Goal: Task Accomplishment & Management: Manage account settings

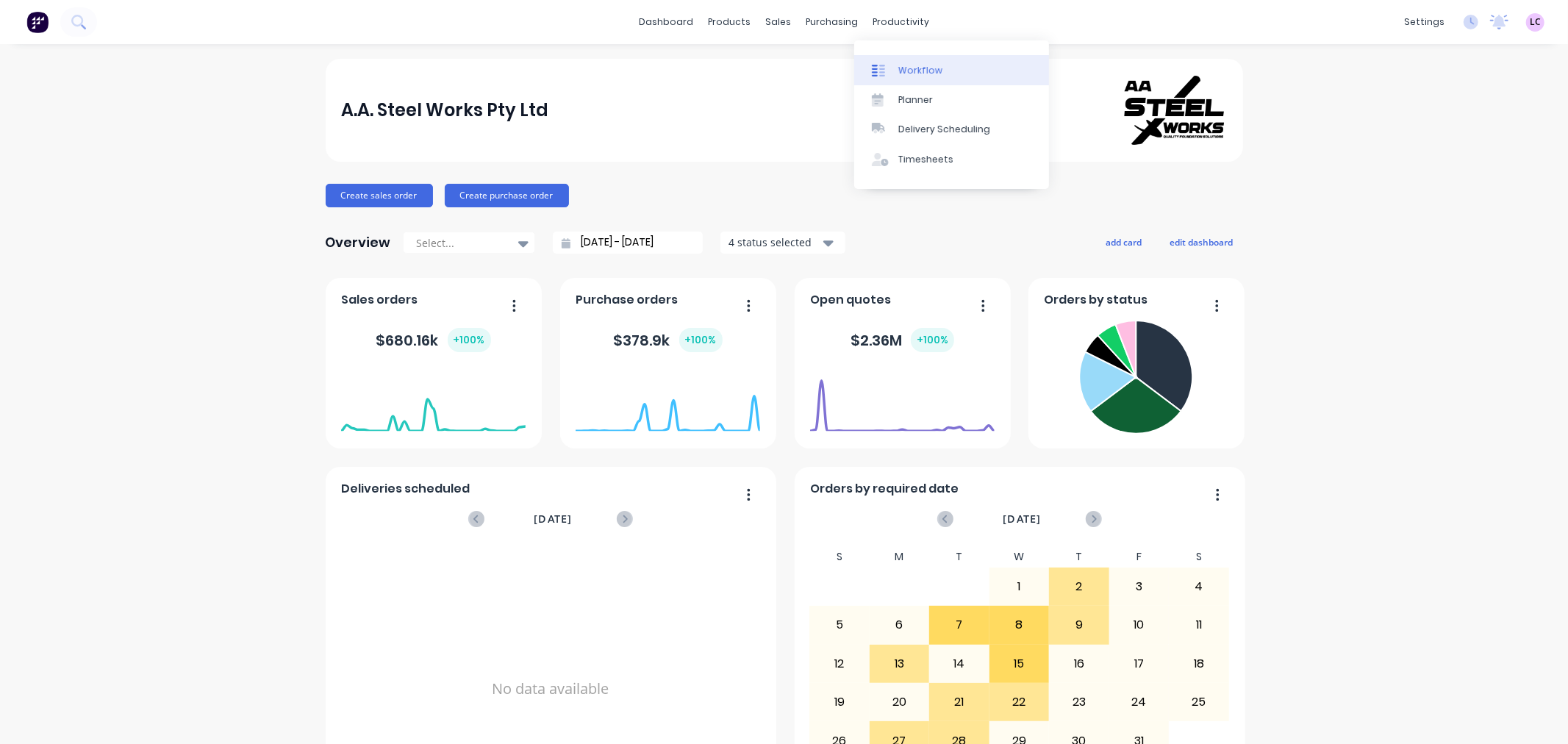
click at [903, 64] on div "Workflow" at bounding box center [920, 70] width 44 height 14
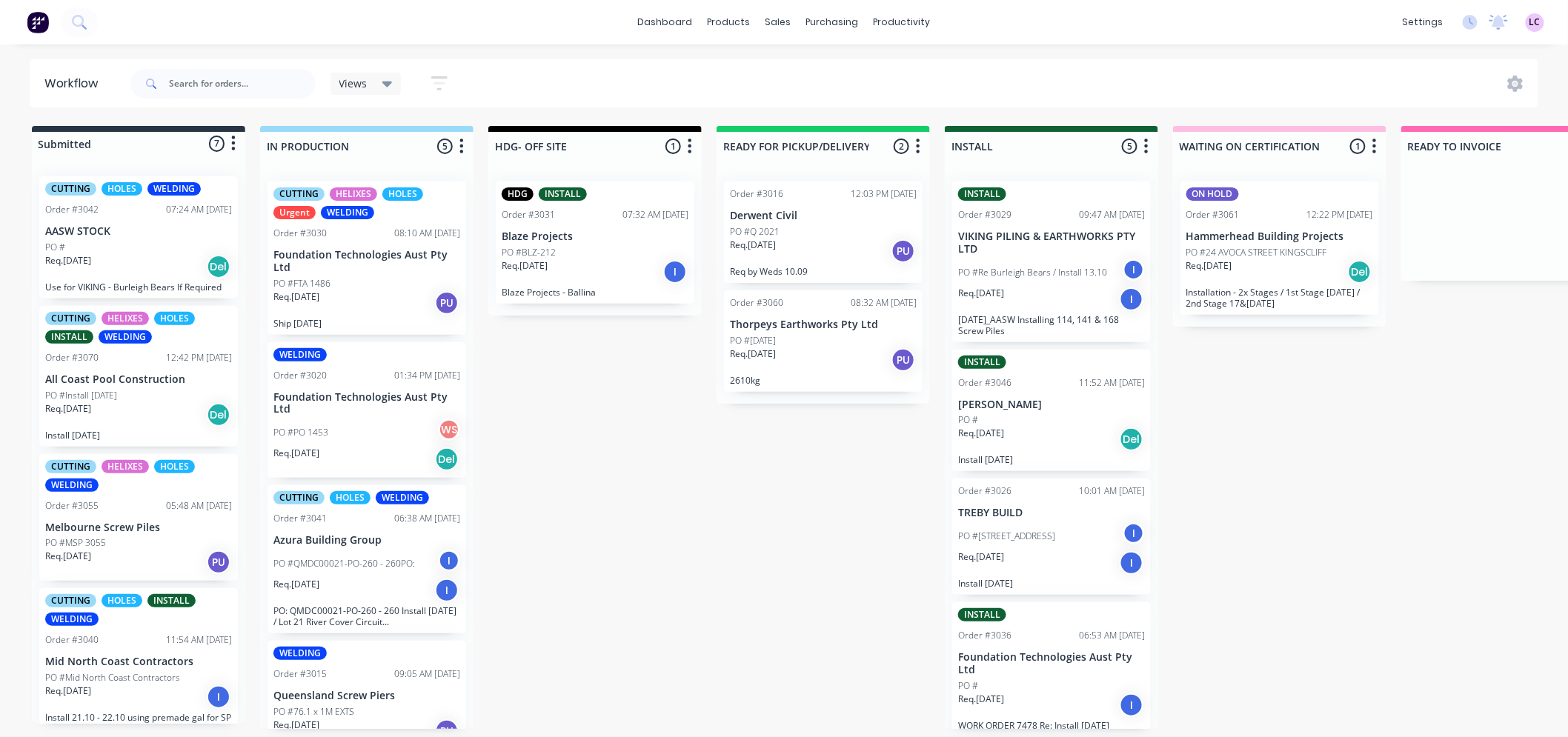
click at [772, 347] on p "Req. [DATE]" at bounding box center [753, 354] width 46 height 14
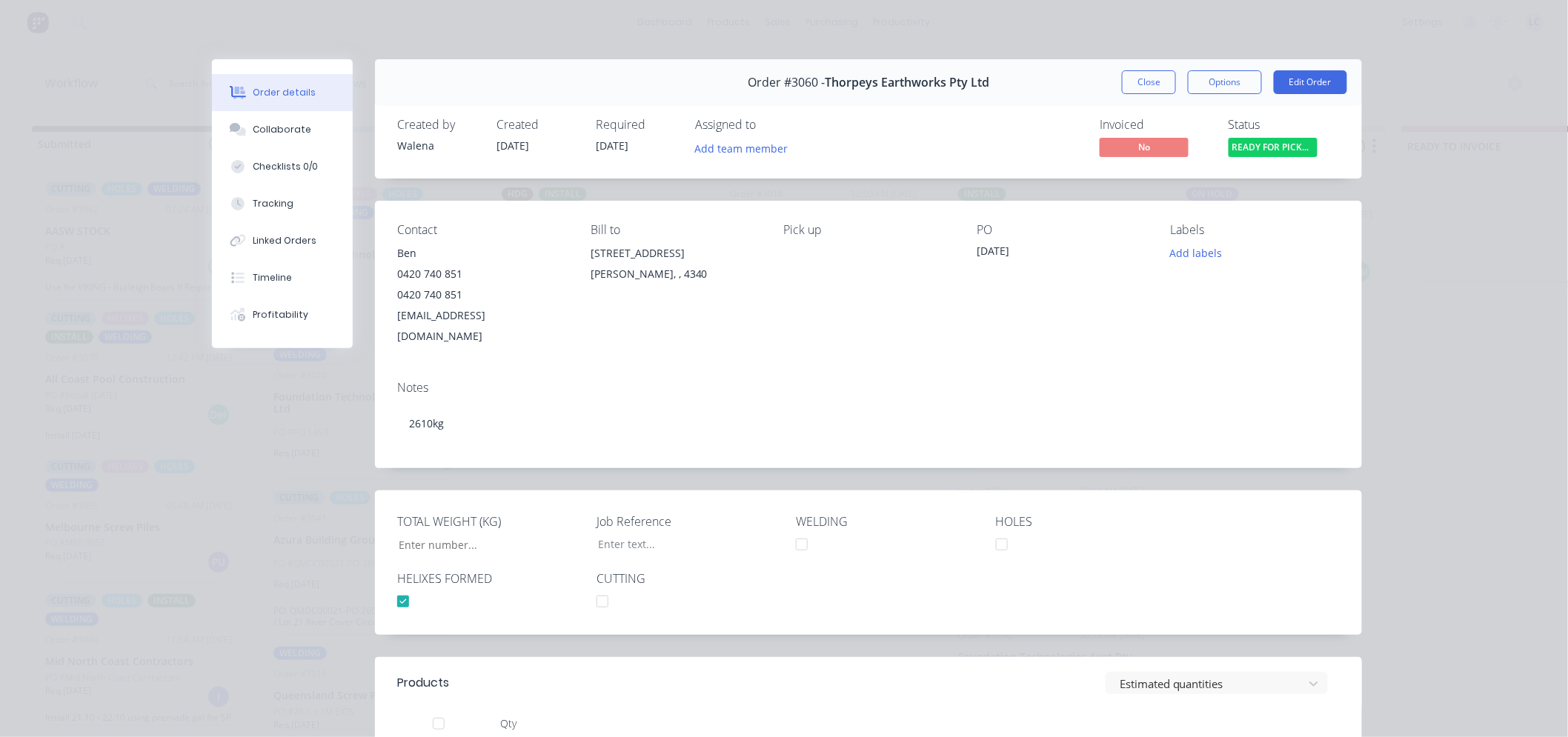
type input "2,610"
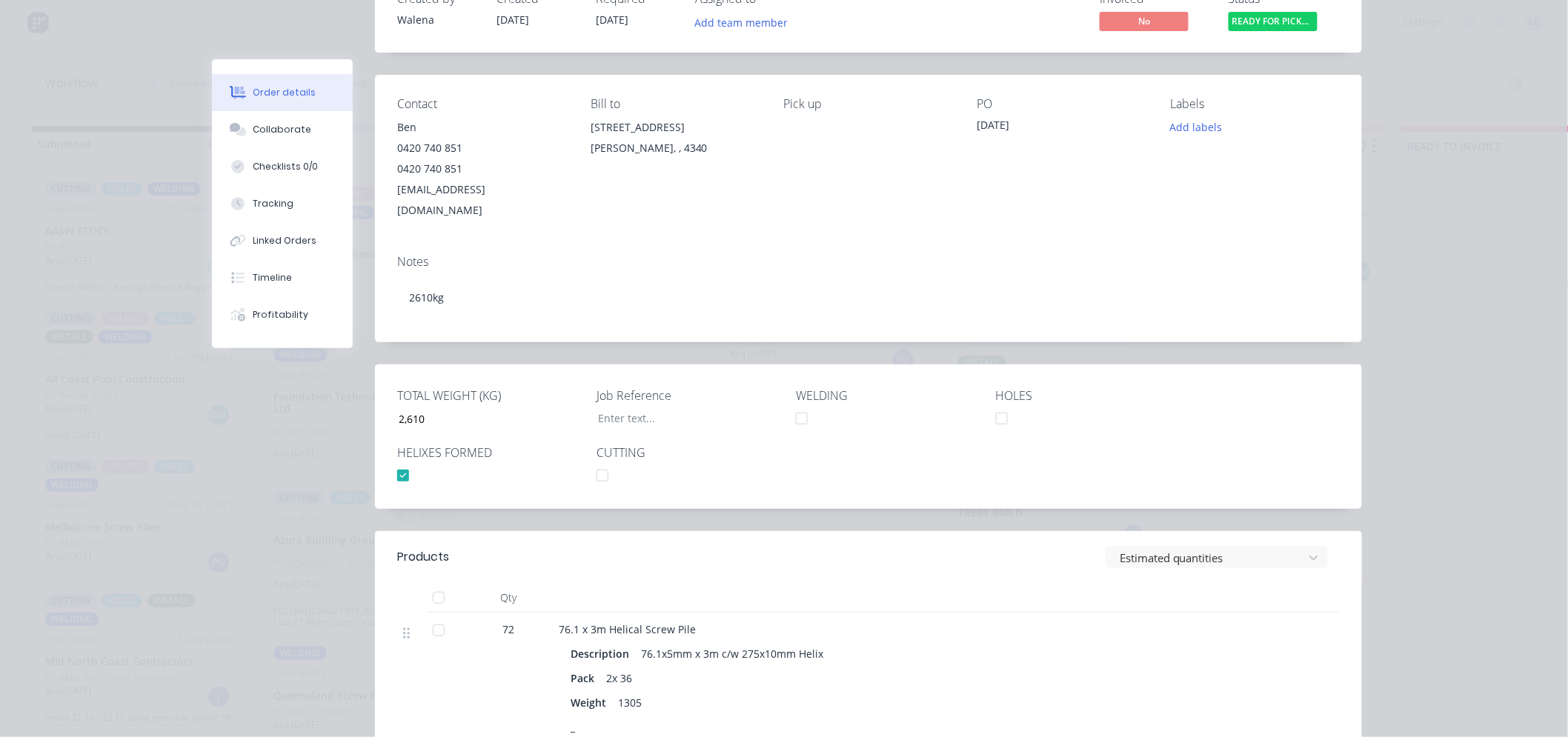
scroll to position [165, 0]
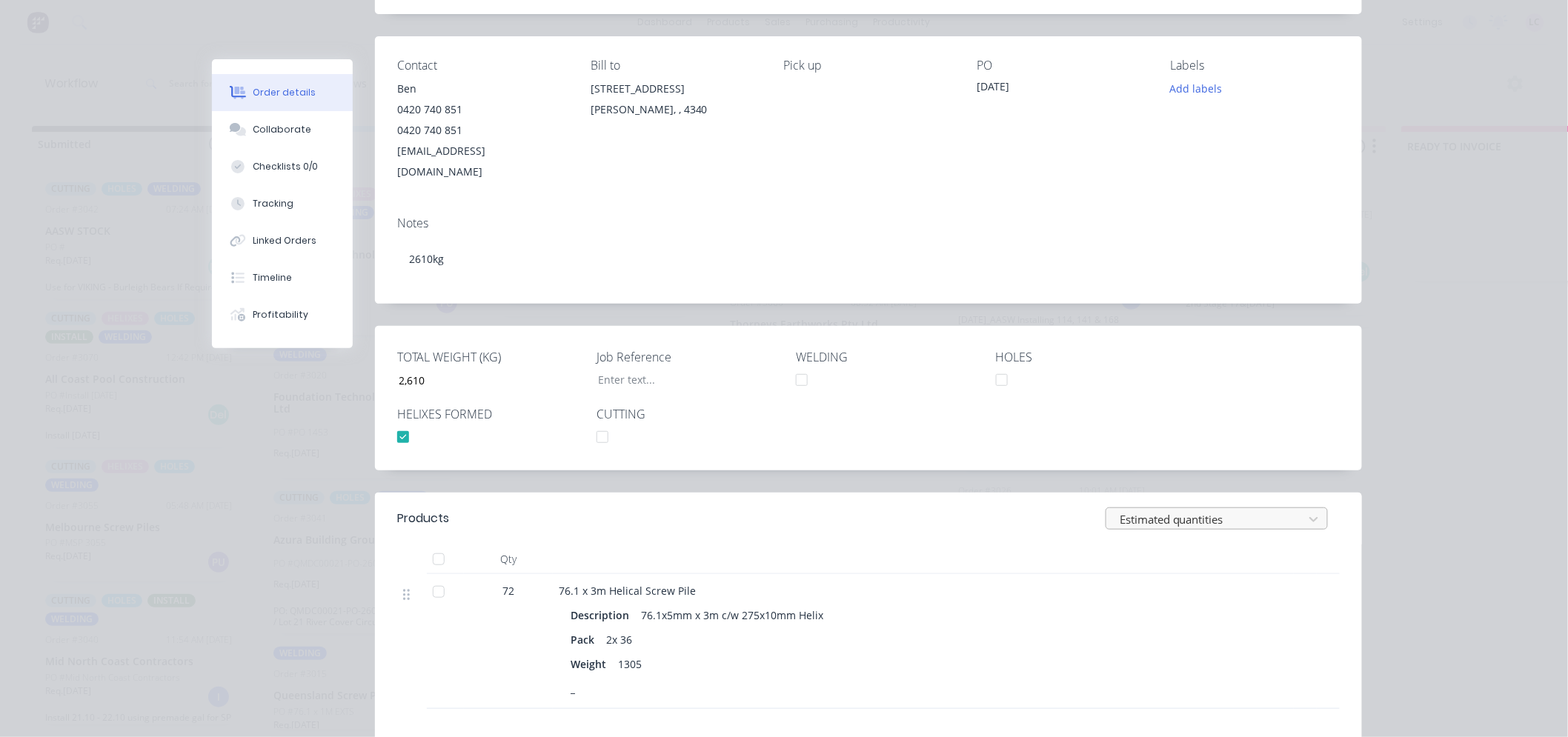
click at [1265, 510] on div at bounding box center [1207, 519] width 177 height 18
click at [1274, 381] on div "TOTAL WEIGHT (KG) 2,610 Job Reference WELDING HOLES HELIXES FORMED CUTTING" at bounding box center [868, 398] width 987 height 144
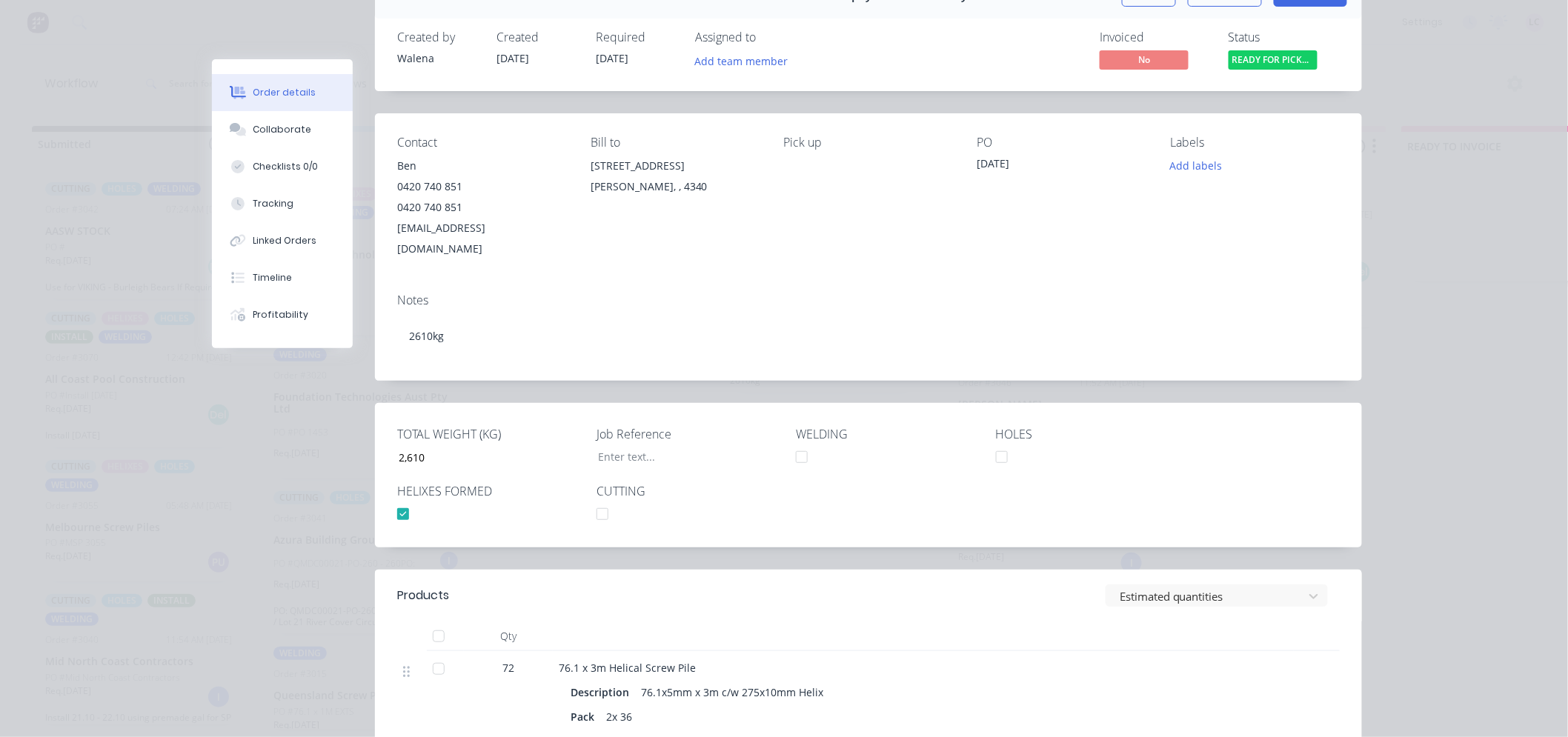
scroll to position [0, 0]
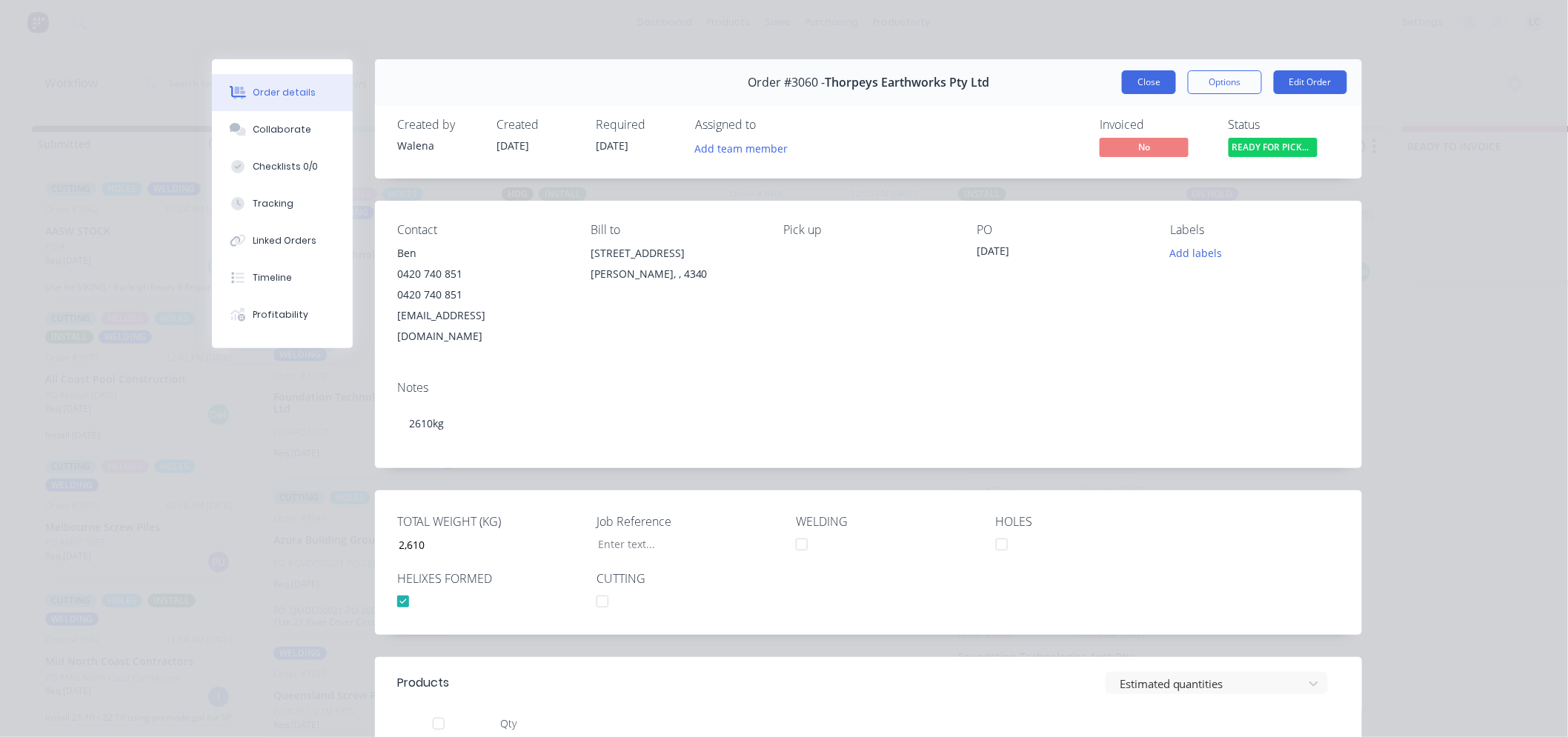
click at [1131, 90] on button "Close" at bounding box center [1148, 82] width 54 height 24
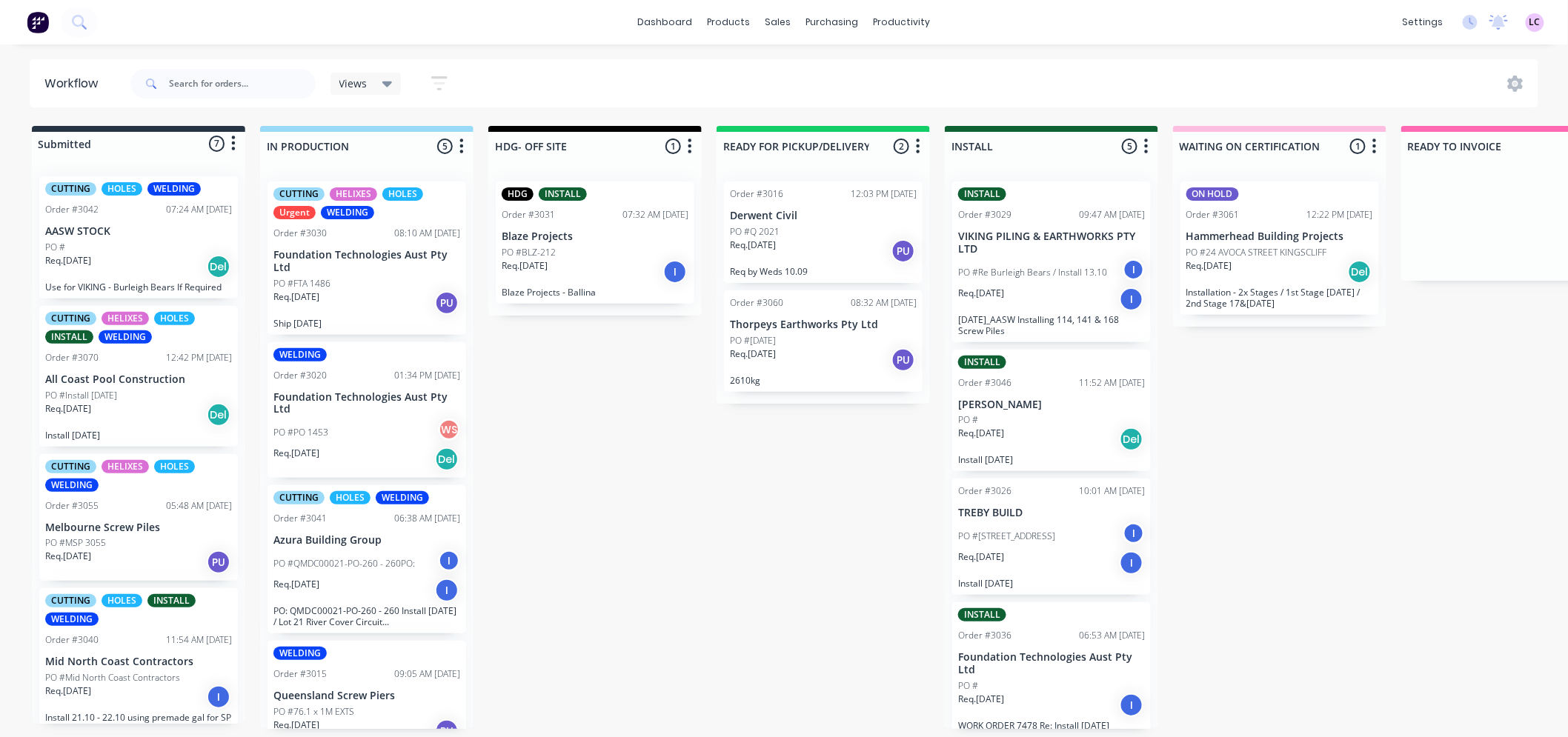
click at [597, 250] on div "PO #BLZ-212" at bounding box center [595, 252] width 187 height 14
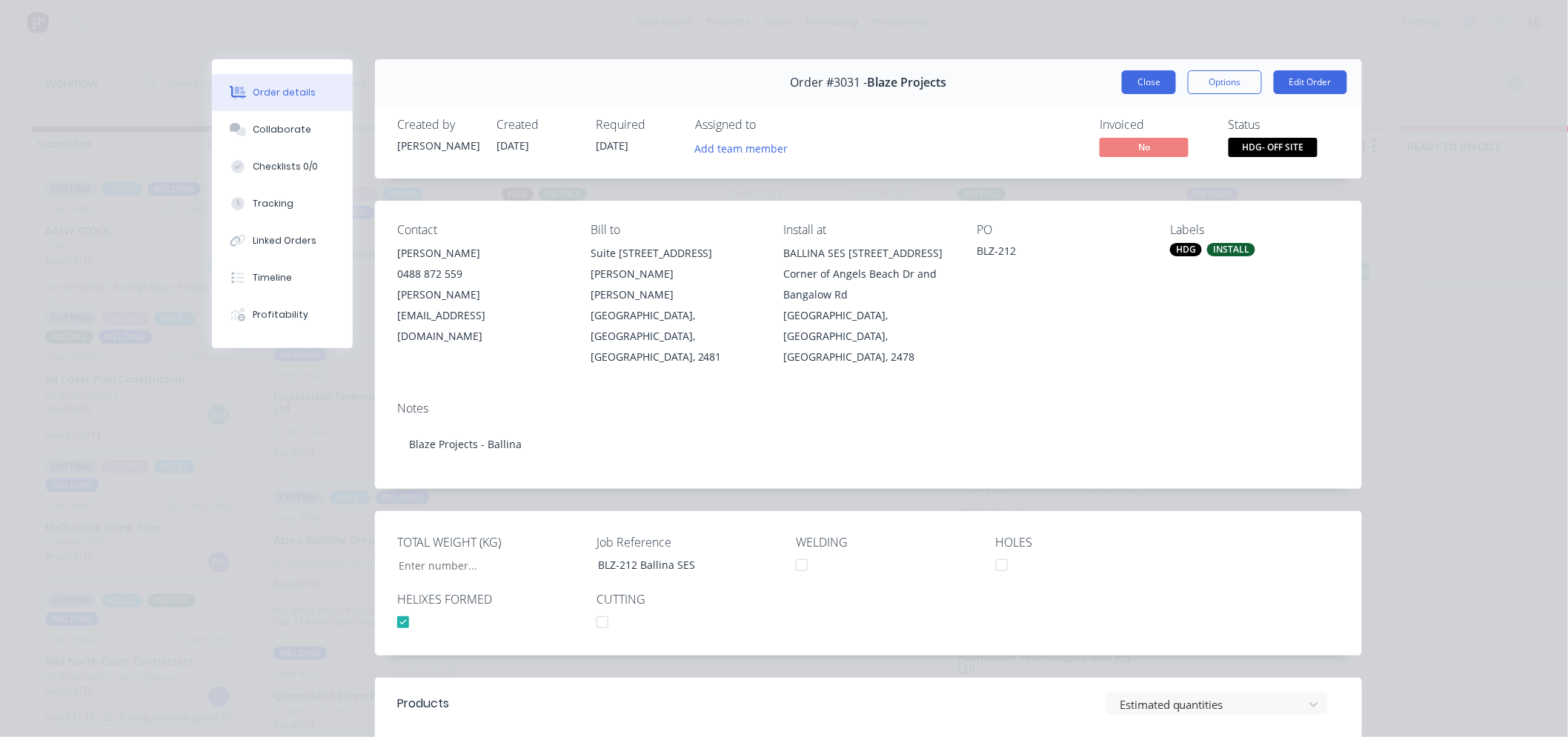
click at [1128, 75] on button "Close" at bounding box center [1148, 82] width 54 height 24
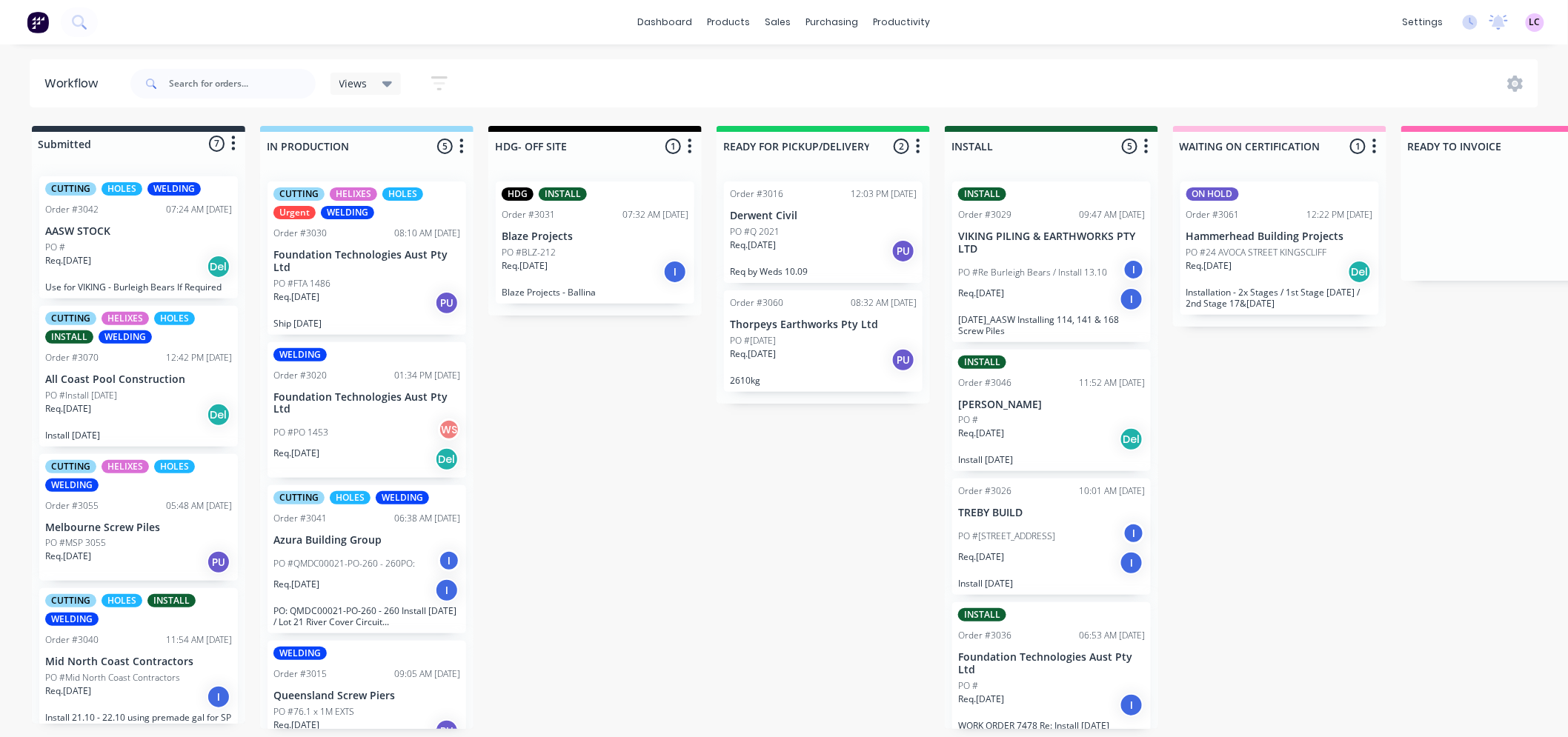
click at [136, 255] on div "Req. [DATE] Del" at bounding box center [138, 267] width 187 height 26
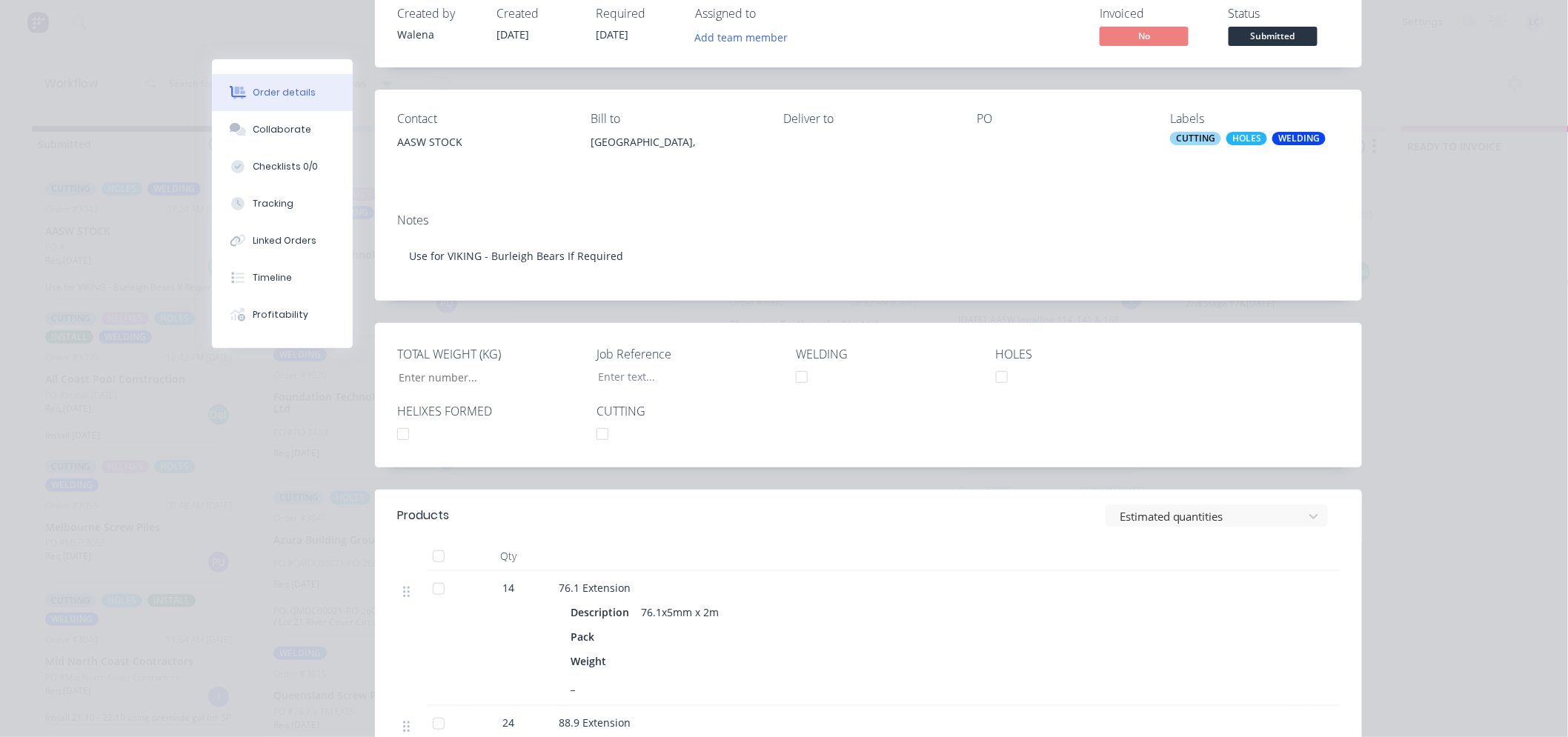
scroll to position [411, 0]
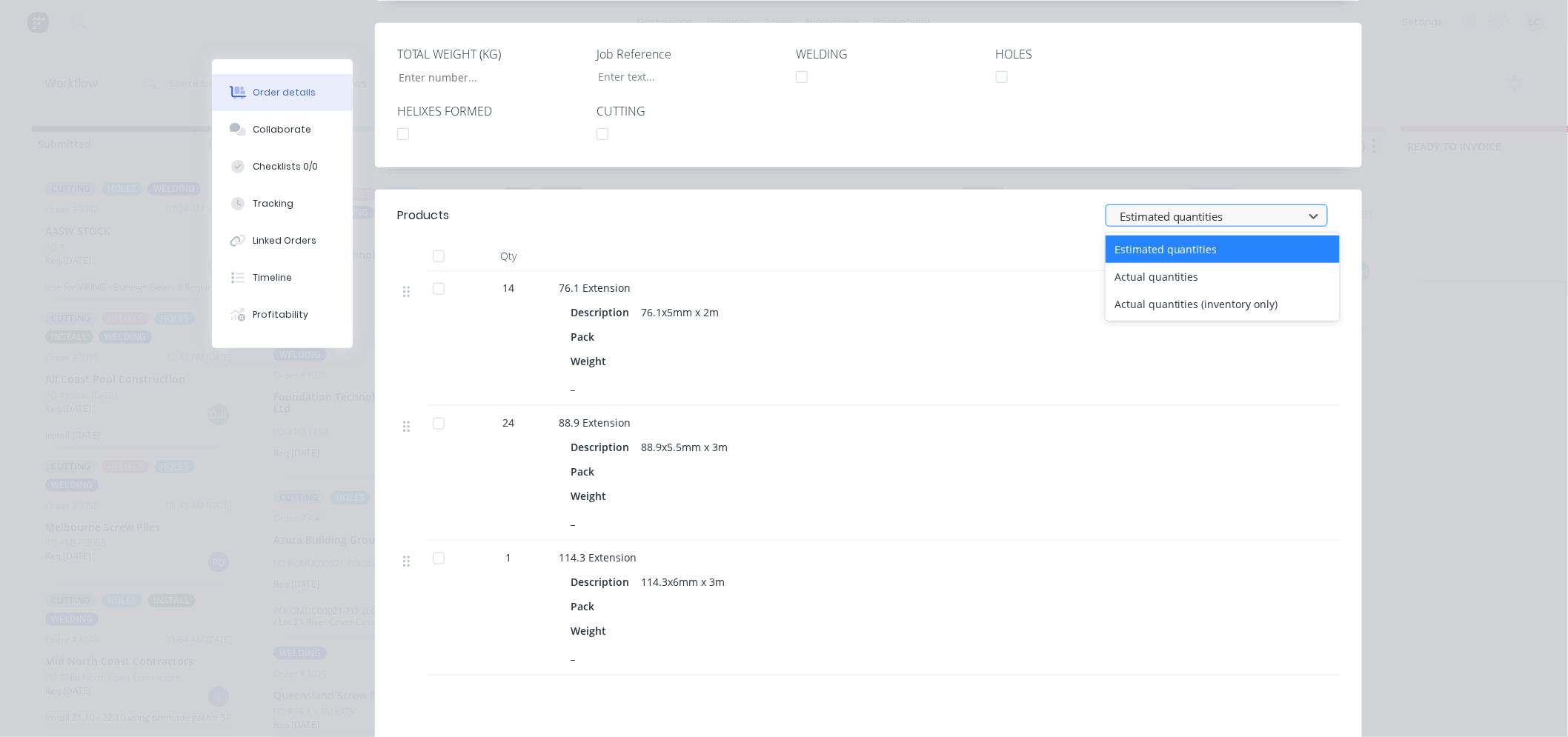
click at [1290, 227] on div "Estimated quantities" at bounding box center [1207, 216] width 187 height 22
click at [1280, 272] on div "Actual quantities" at bounding box center [1222, 277] width 234 height 27
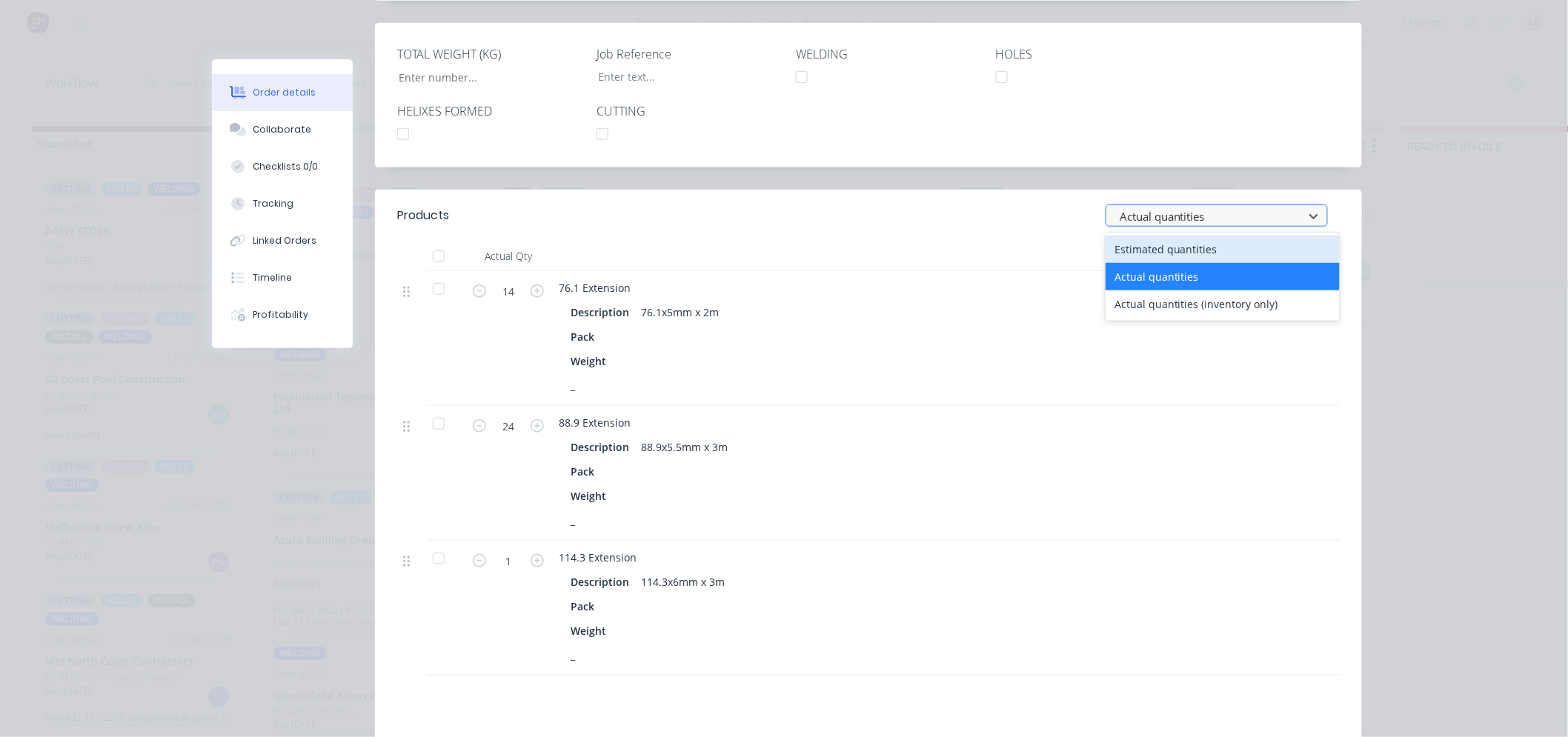
click at [1276, 217] on div at bounding box center [1207, 217] width 177 height 18
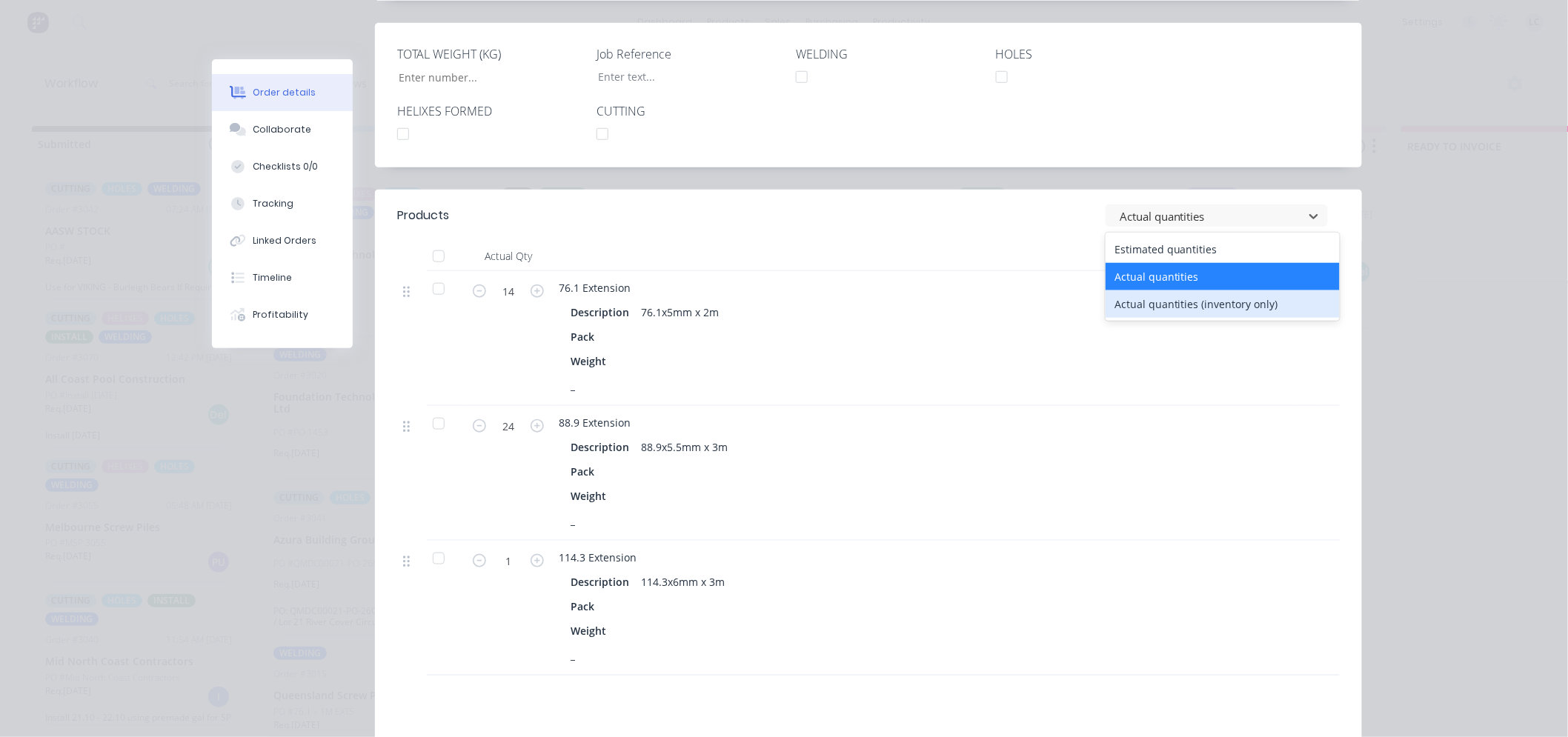
click at [1245, 306] on div "Actual quantities (inventory only)" at bounding box center [1222, 304] width 234 height 27
type input "0"
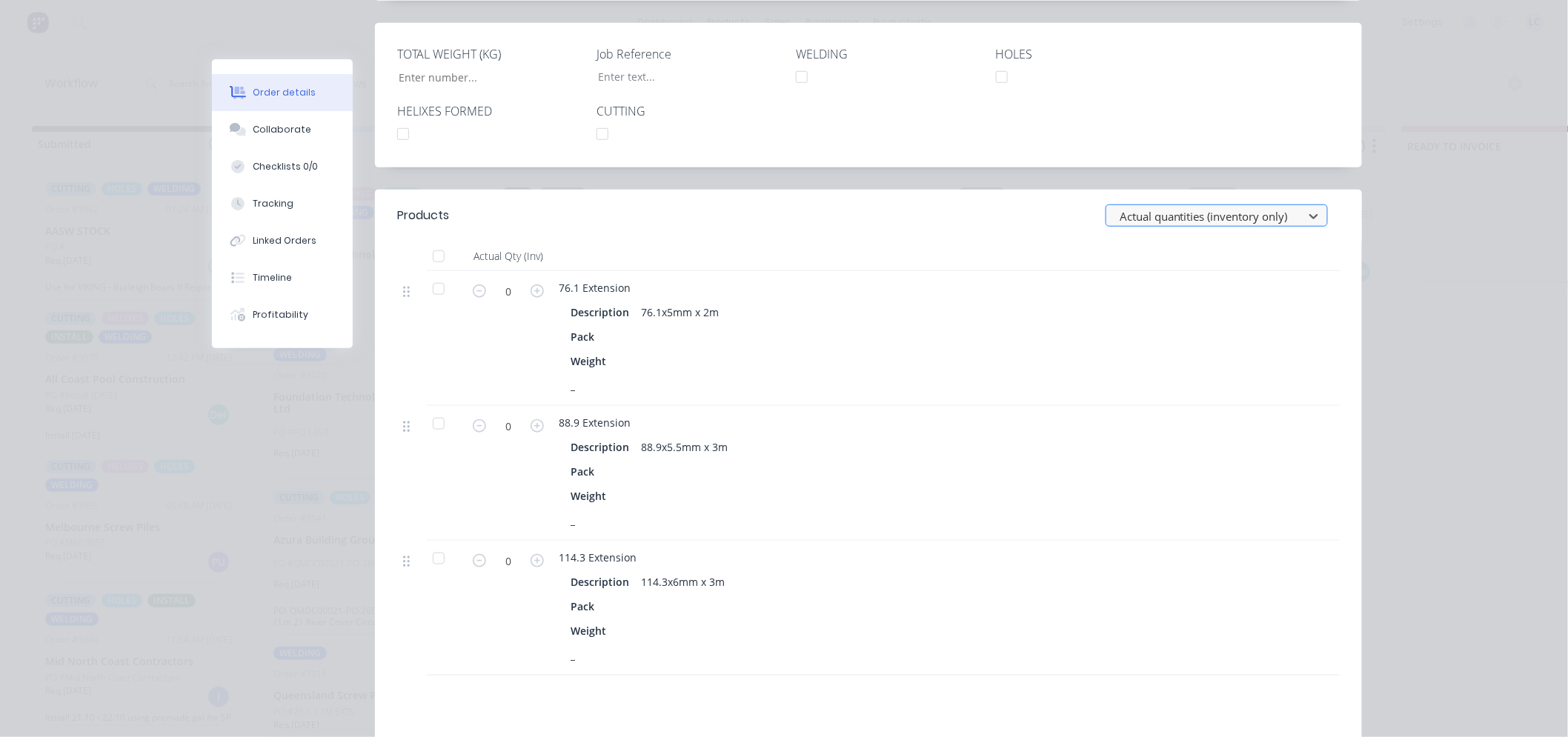
click at [1233, 213] on div at bounding box center [1207, 217] width 177 height 18
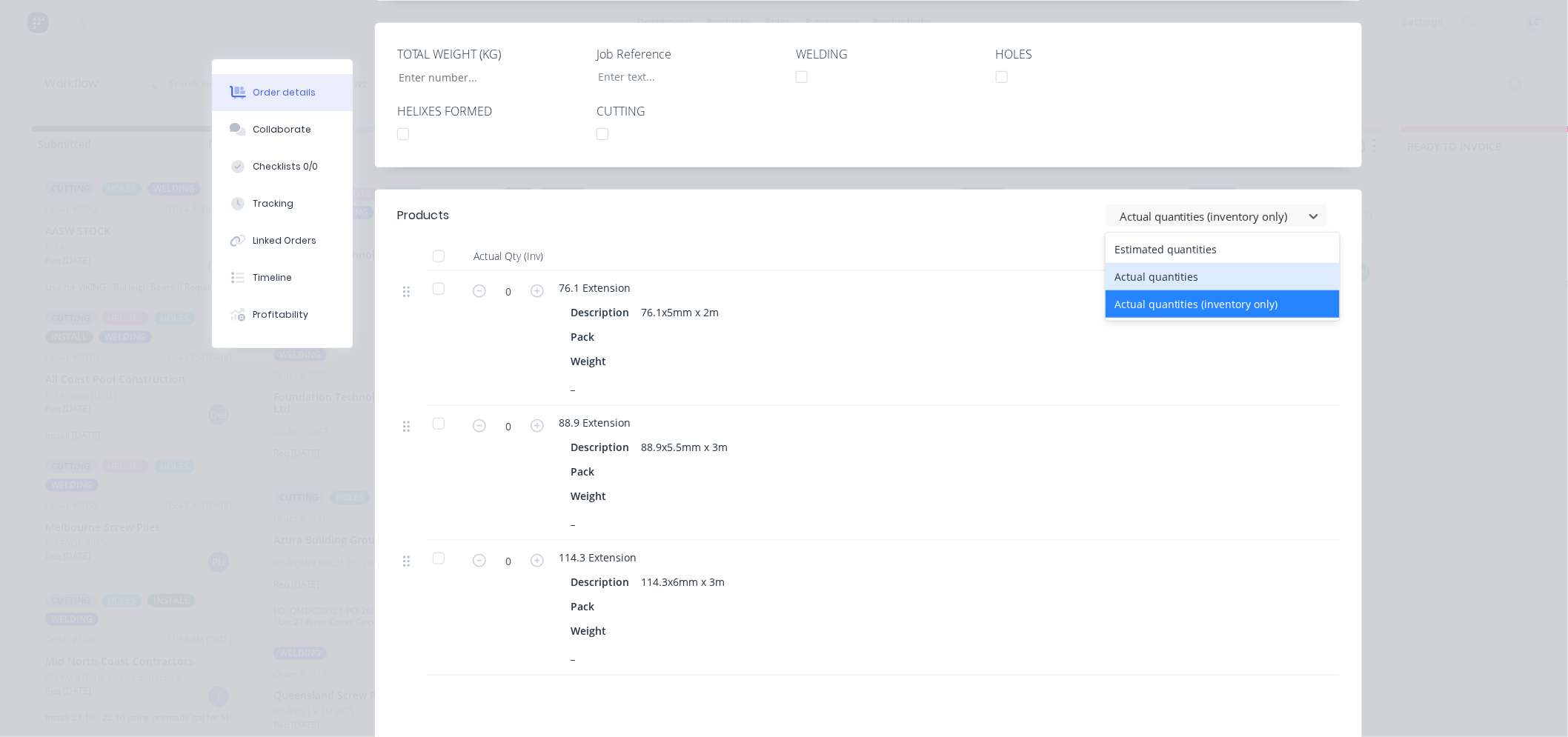
click at [1212, 278] on div "Actual quantities" at bounding box center [1222, 277] width 234 height 27
type input "14"
type input "24"
type input "1"
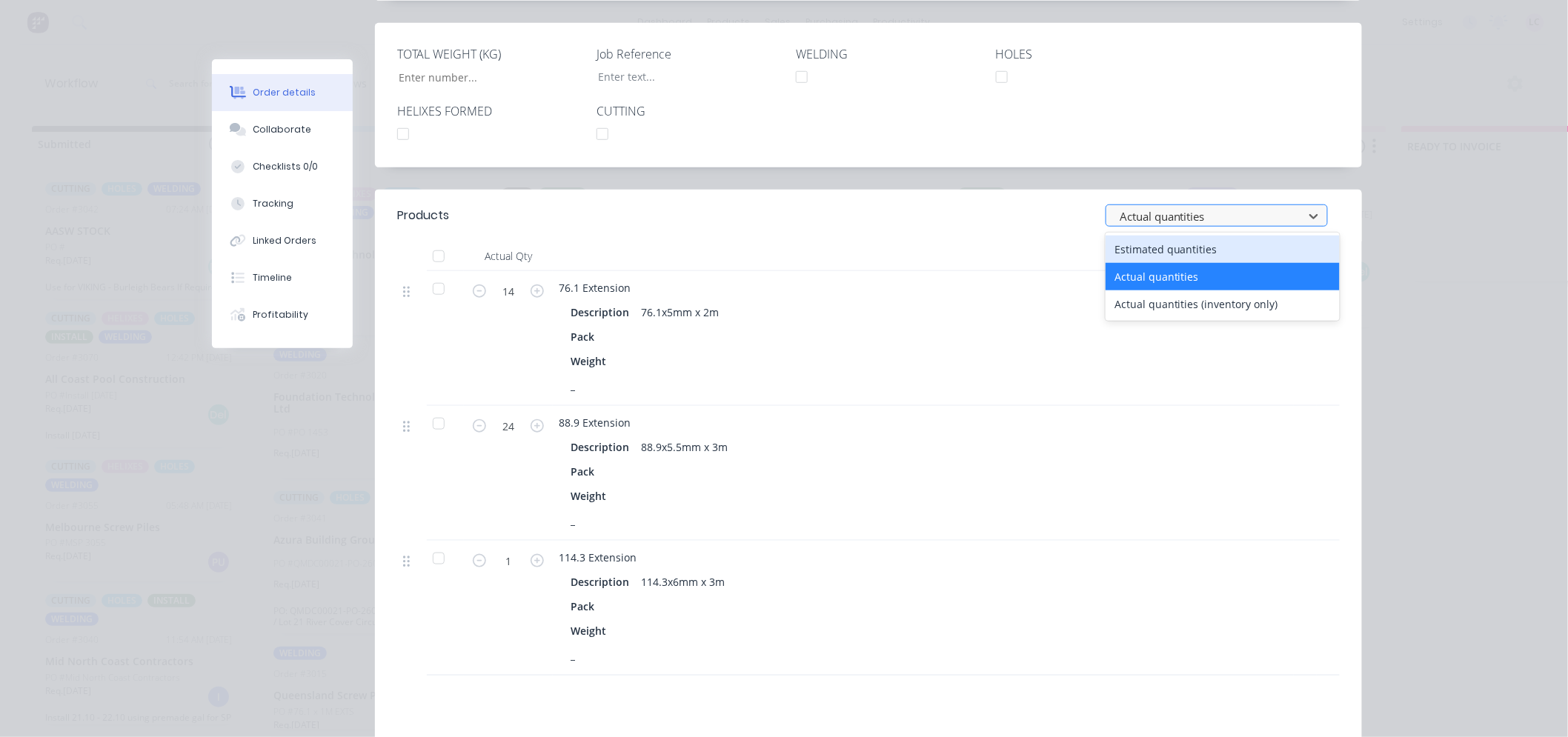
click at [1273, 219] on div at bounding box center [1207, 217] width 177 height 18
click at [1154, 251] on div "Estimated quantities" at bounding box center [1222, 250] width 234 height 27
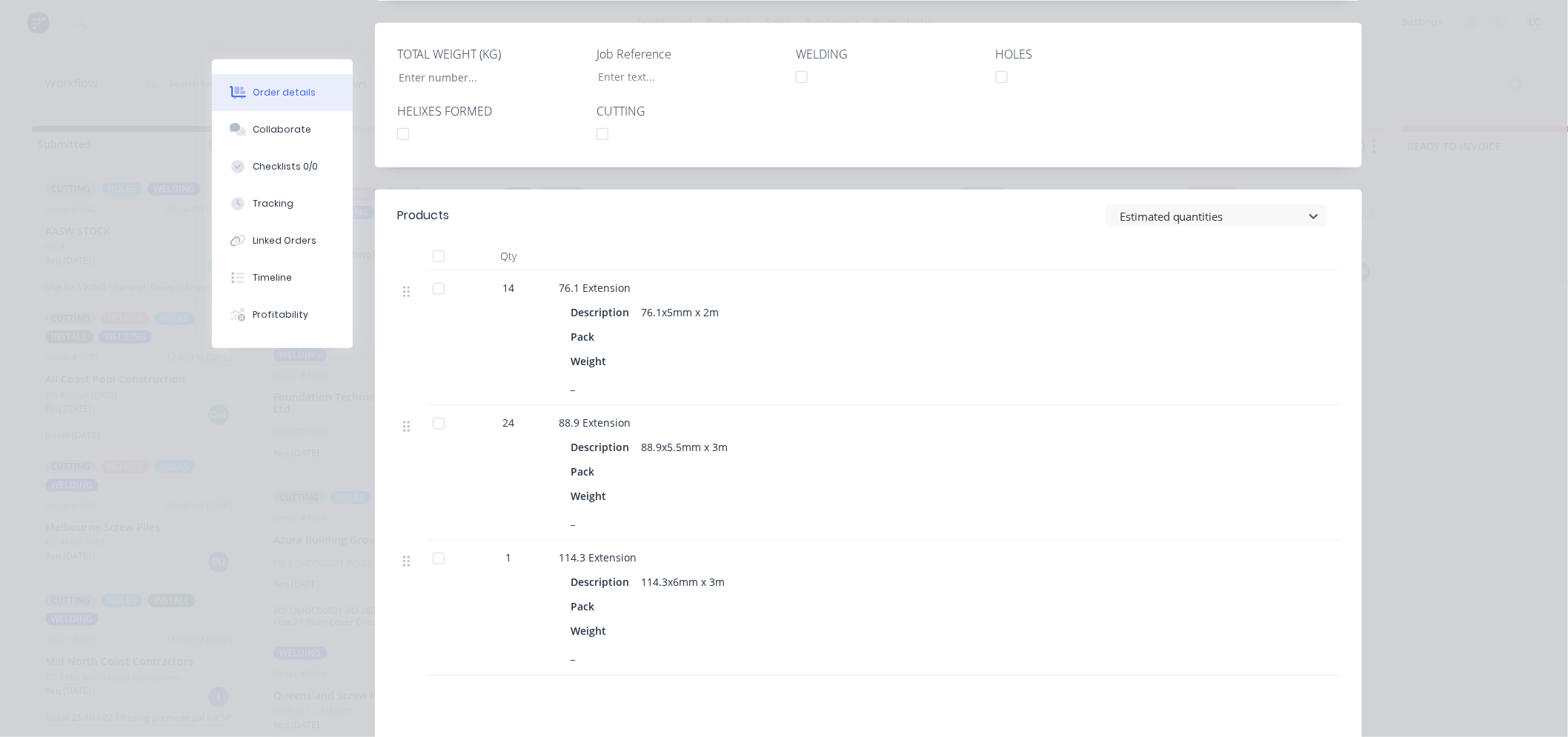
click at [521, 285] on div "14" at bounding box center [508, 287] width 77 height 16
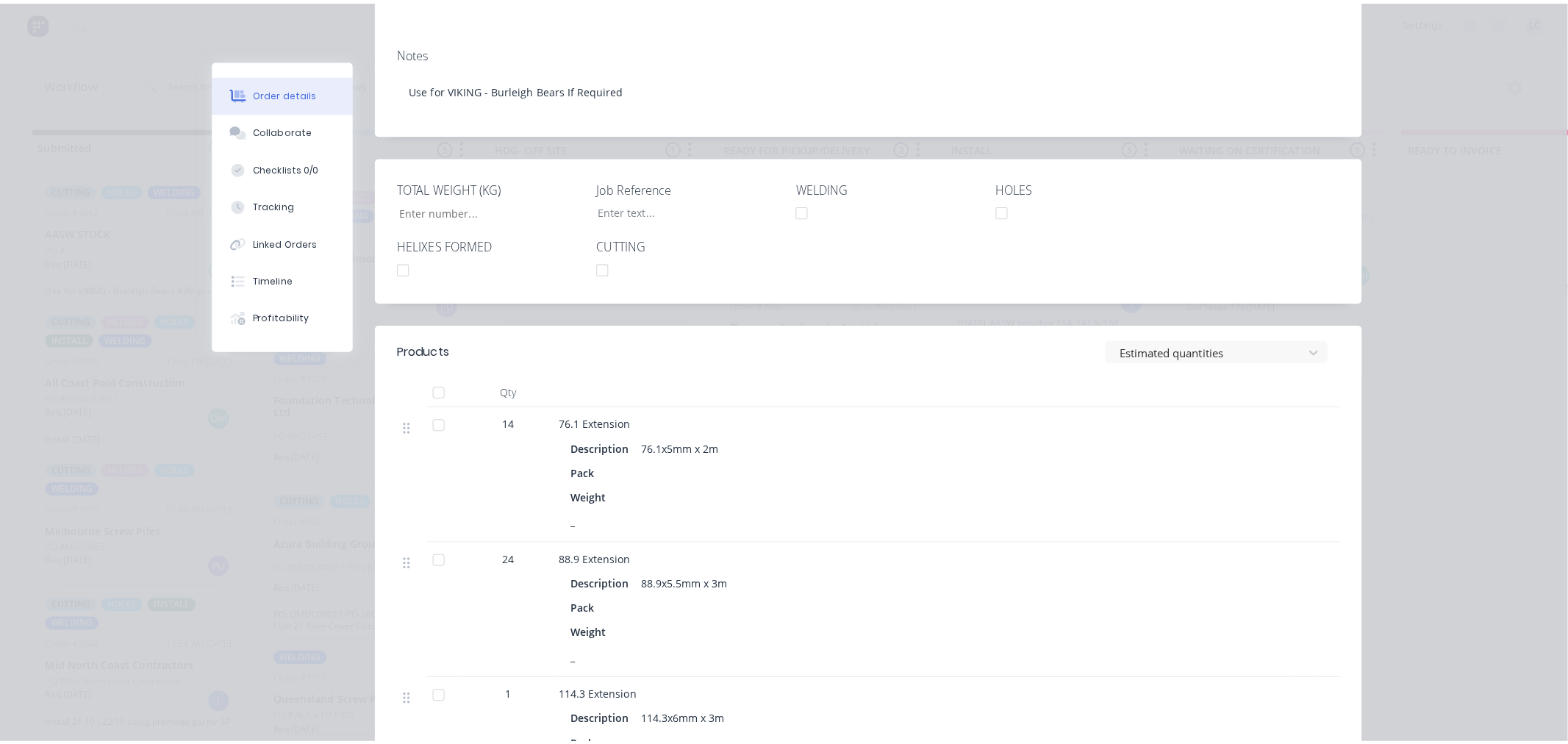
scroll to position [0, 0]
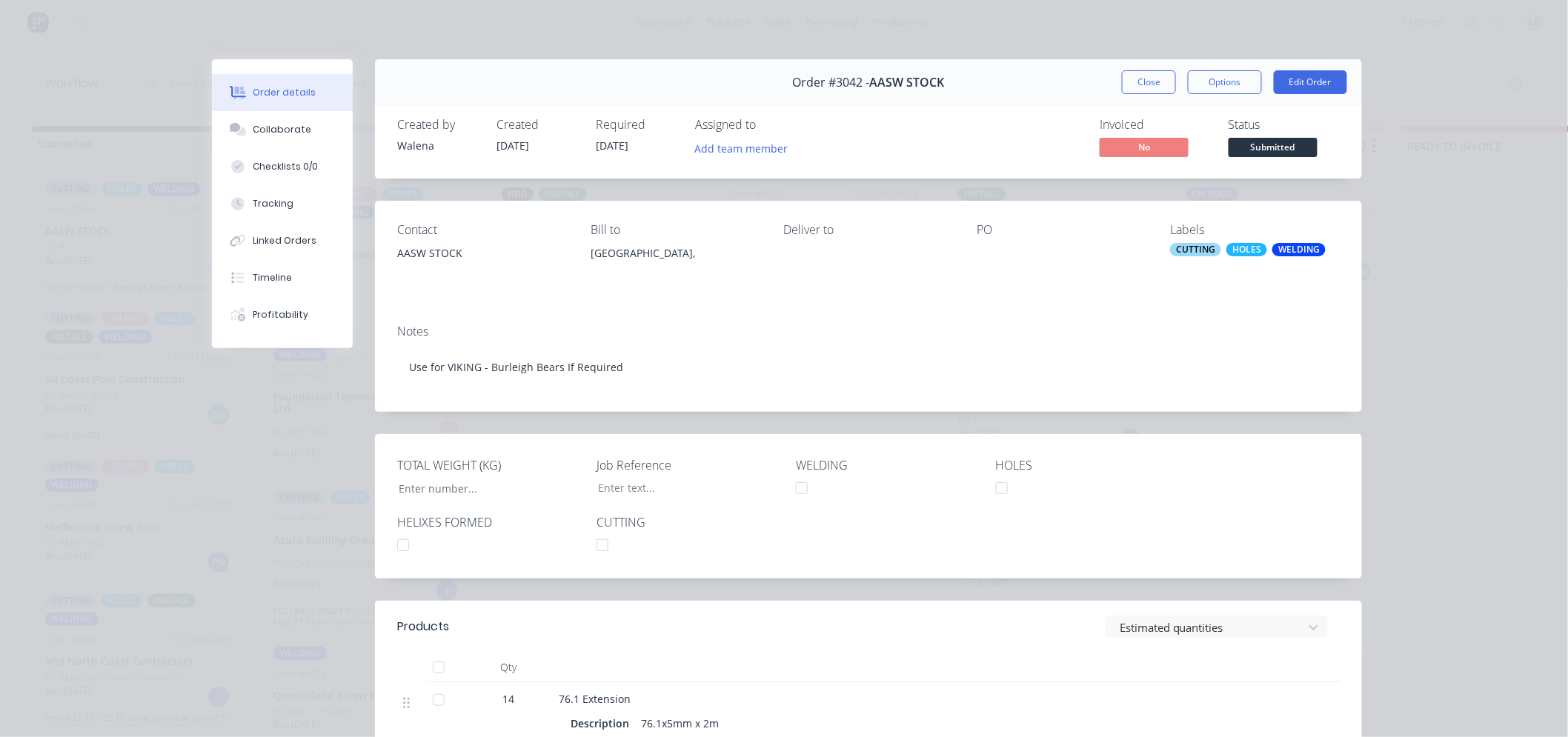
drag, startPoint x: 1146, startPoint y: 86, endPoint x: 978, endPoint y: 82, distance: 168.0
click at [978, 82] on div "Order #3042 - AASW STOCK Close Options Edit Order" at bounding box center [868, 82] width 987 height 47
click at [1220, 80] on button "Options" at bounding box center [1224, 82] width 74 height 24
click at [930, 74] on div "Order #3042 - AASW STOCK" at bounding box center [869, 82] width 152 height 44
click at [1144, 75] on button "Close" at bounding box center [1148, 82] width 54 height 24
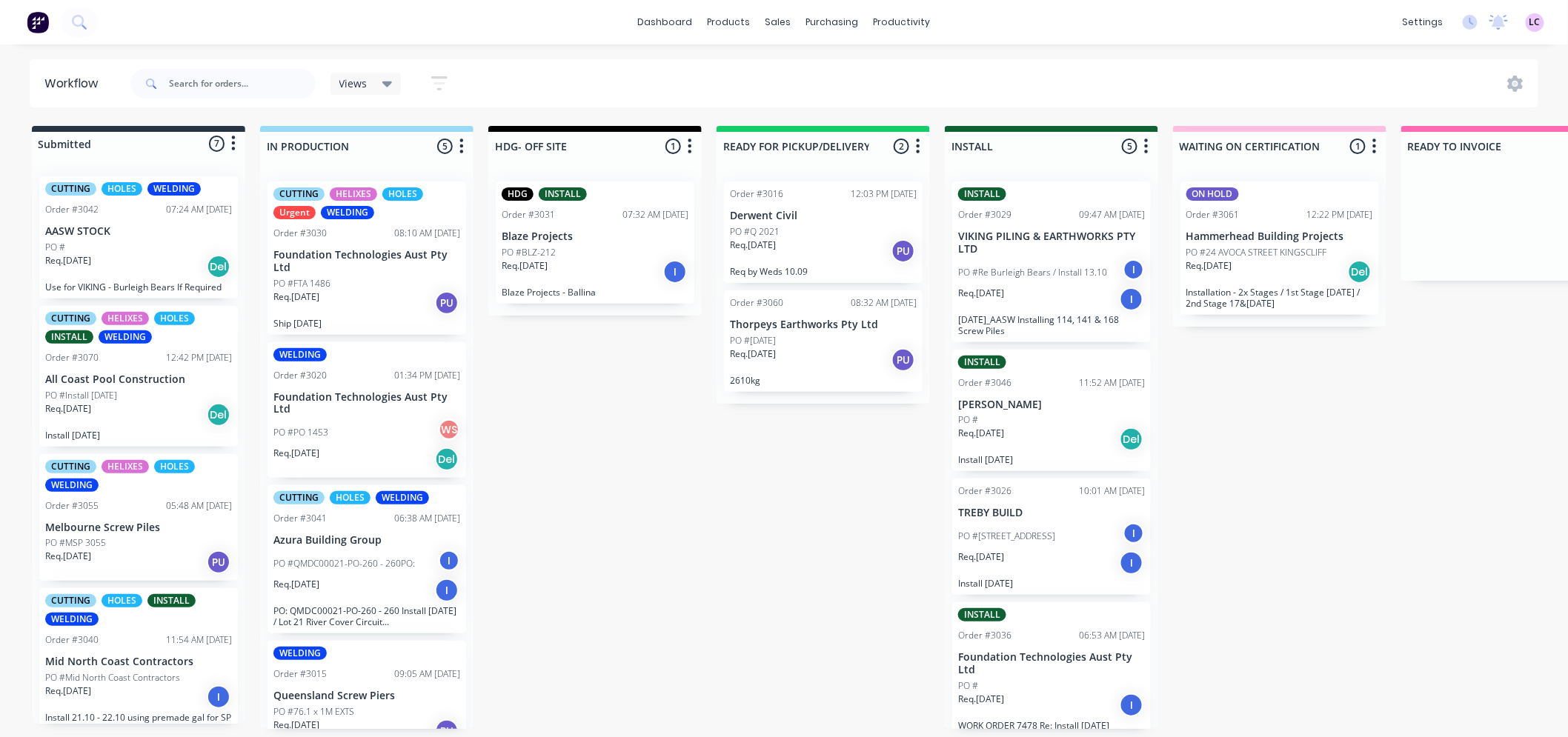
click at [463, 144] on icon "button" at bounding box center [461, 146] width 5 height 18
click at [616, 486] on div "Submitted 7 Status colour #273444 hex #273444 Save Cancel Summaries Total order…" at bounding box center [1009, 427] width 2041 height 603
click at [1514, 85] on icon at bounding box center [1515, 84] width 16 height 16
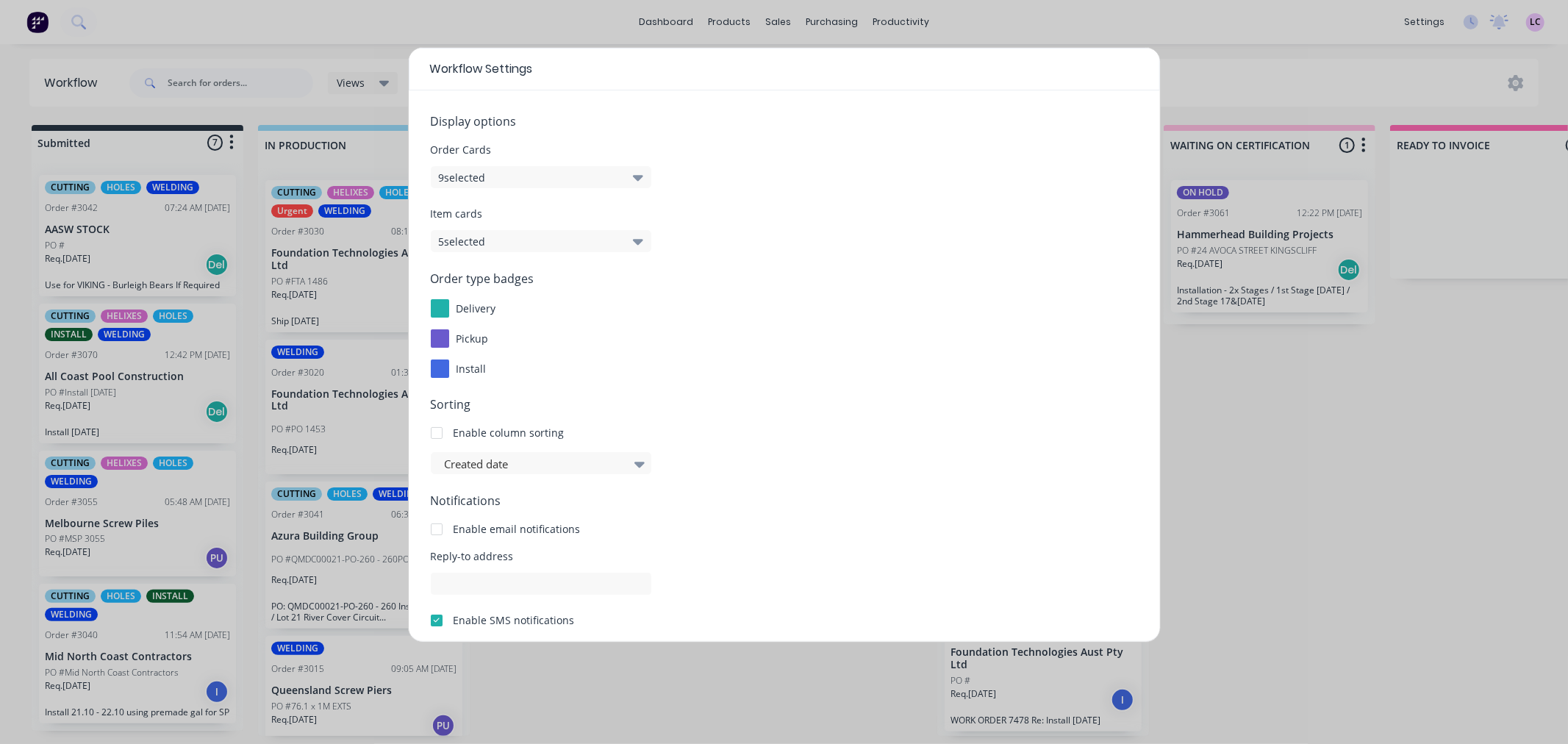
click at [640, 175] on icon "button" at bounding box center [637, 178] width 10 height 5
click at [842, 201] on form "Display options Order Cards 9 selected Item cards 5 selected Order type badges …" at bounding box center [784, 415] width 707 height 605
click at [636, 244] on icon "button" at bounding box center [637, 241] width 10 height 5
click at [867, 277] on span "Order type badges" at bounding box center [784, 278] width 707 height 17
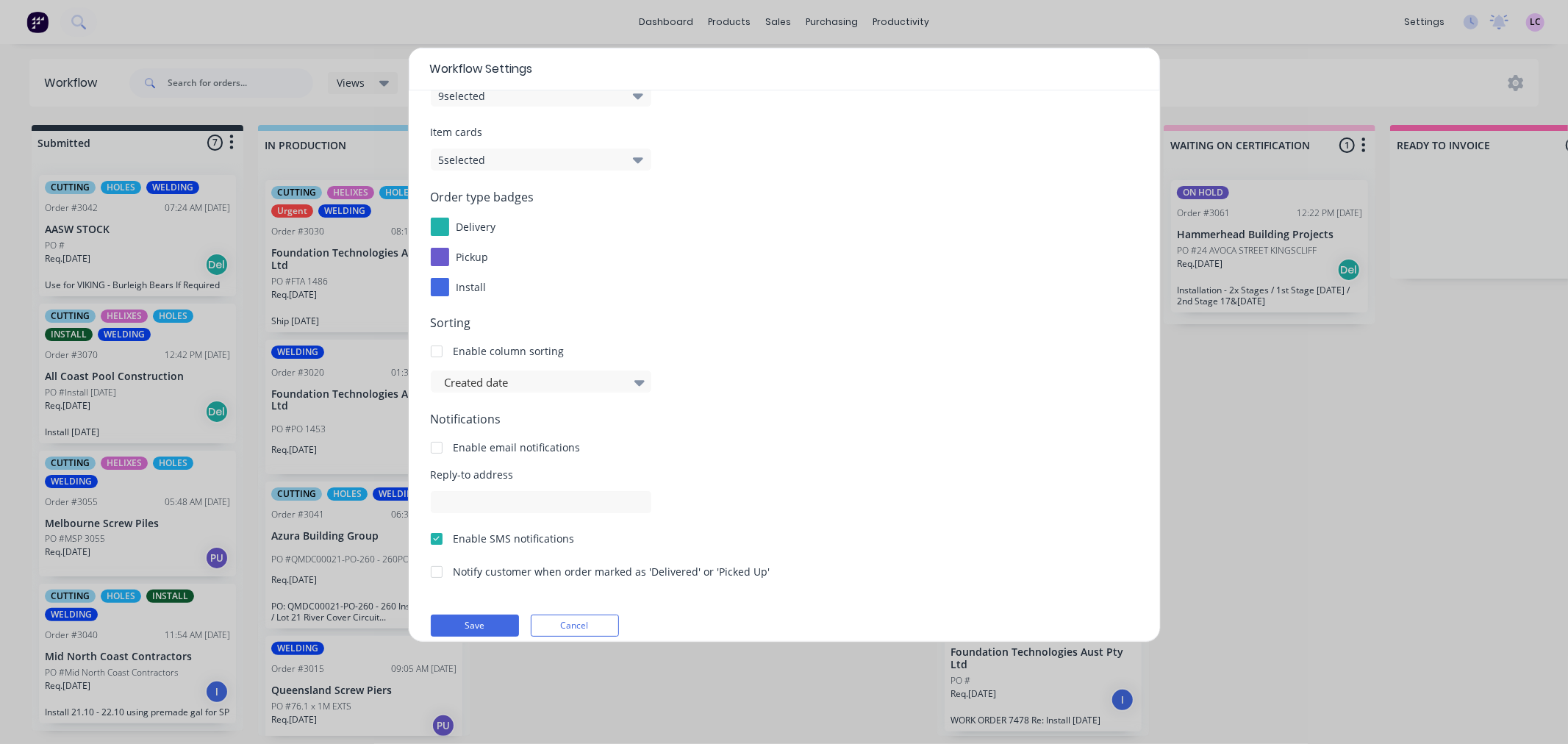
click at [445, 280] on div at bounding box center [440, 287] width 18 height 18
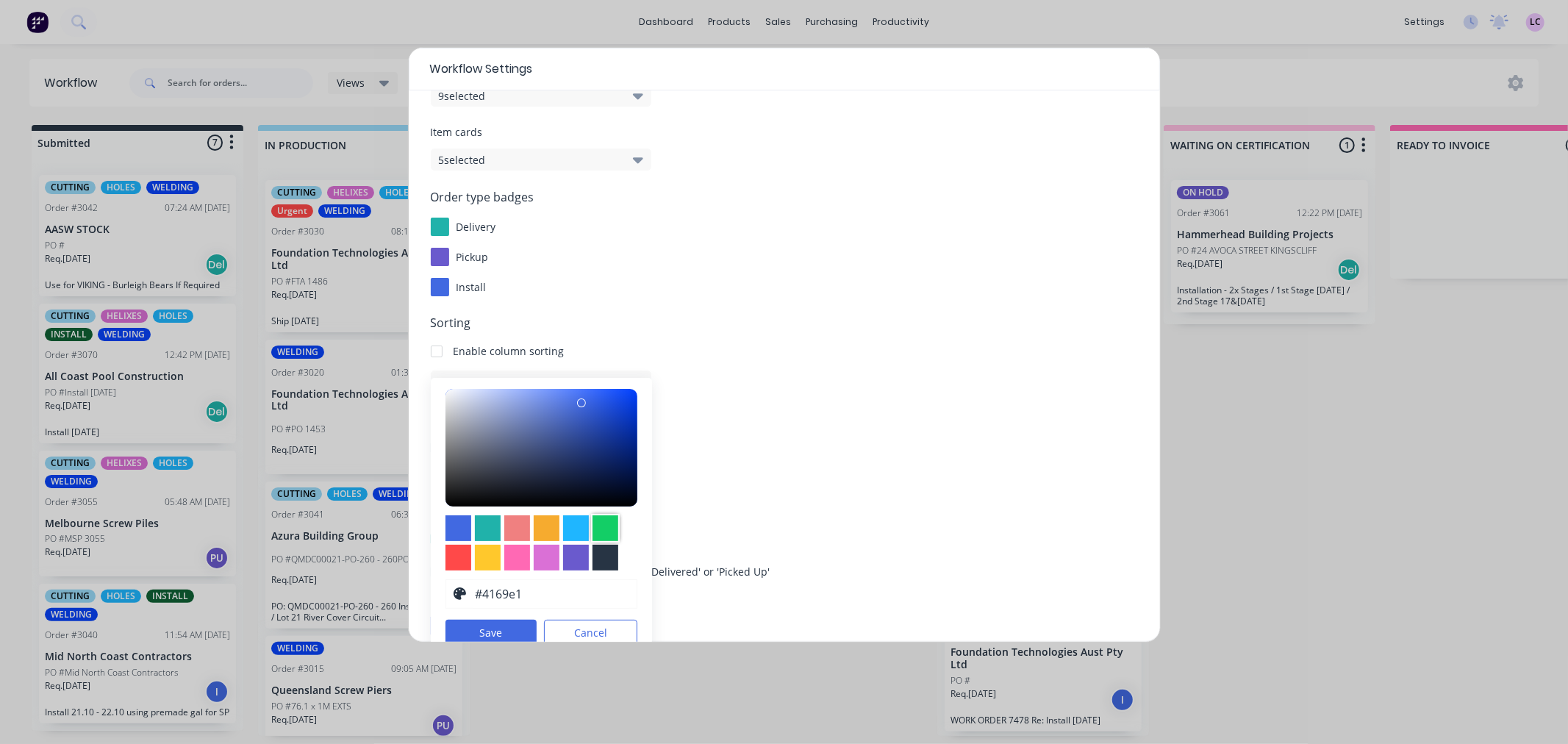
click at [600, 527] on div at bounding box center [605, 528] width 25 height 25
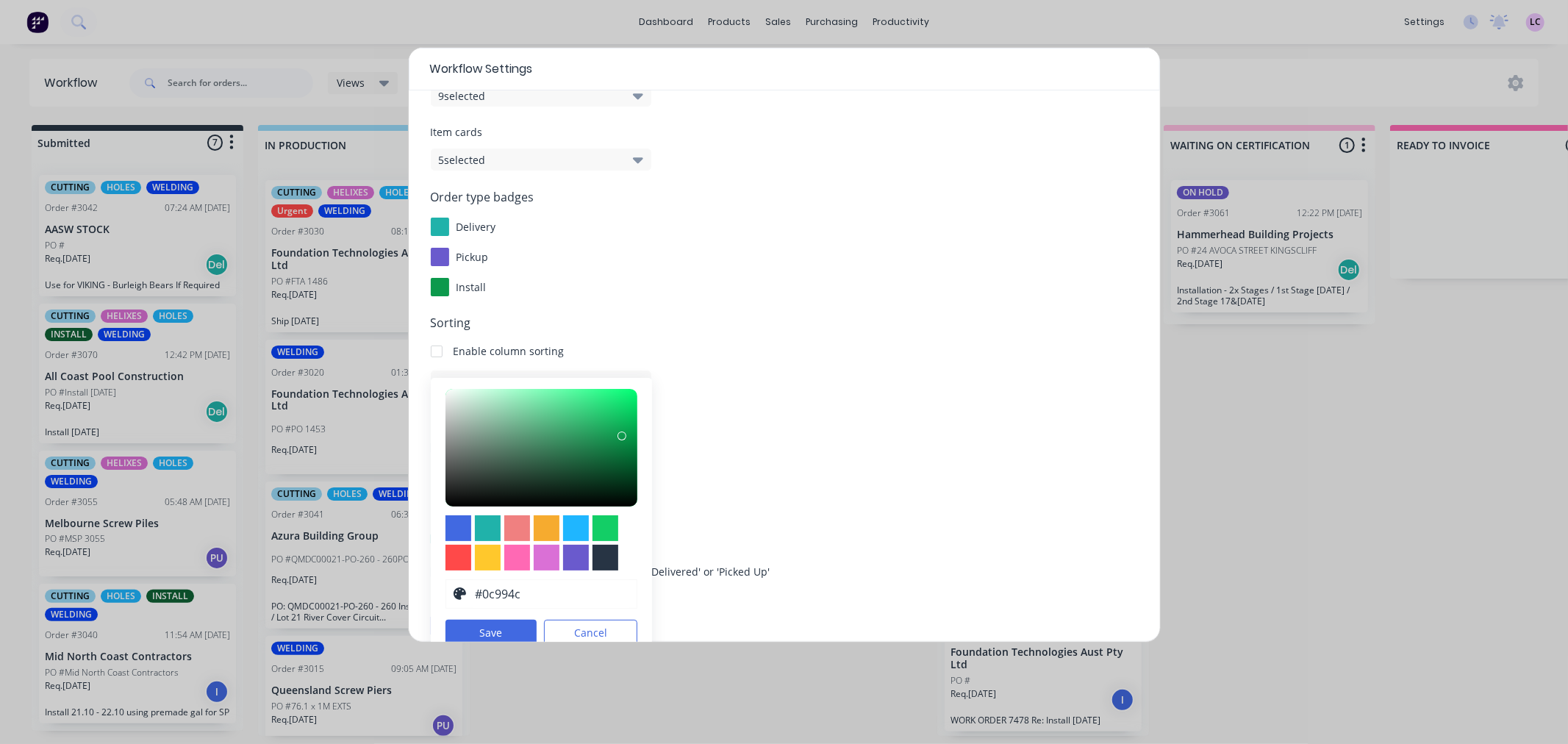
drag, startPoint x: 612, startPoint y: 410, endPoint x: 614, endPoint y: 436, distance: 26.1
click at [617, 436] on div at bounding box center [622, 436] width 9 height 9
click at [1012, 392] on div "Created date" at bounding box center [784, 381] width 707 height 22
type input "#037236"
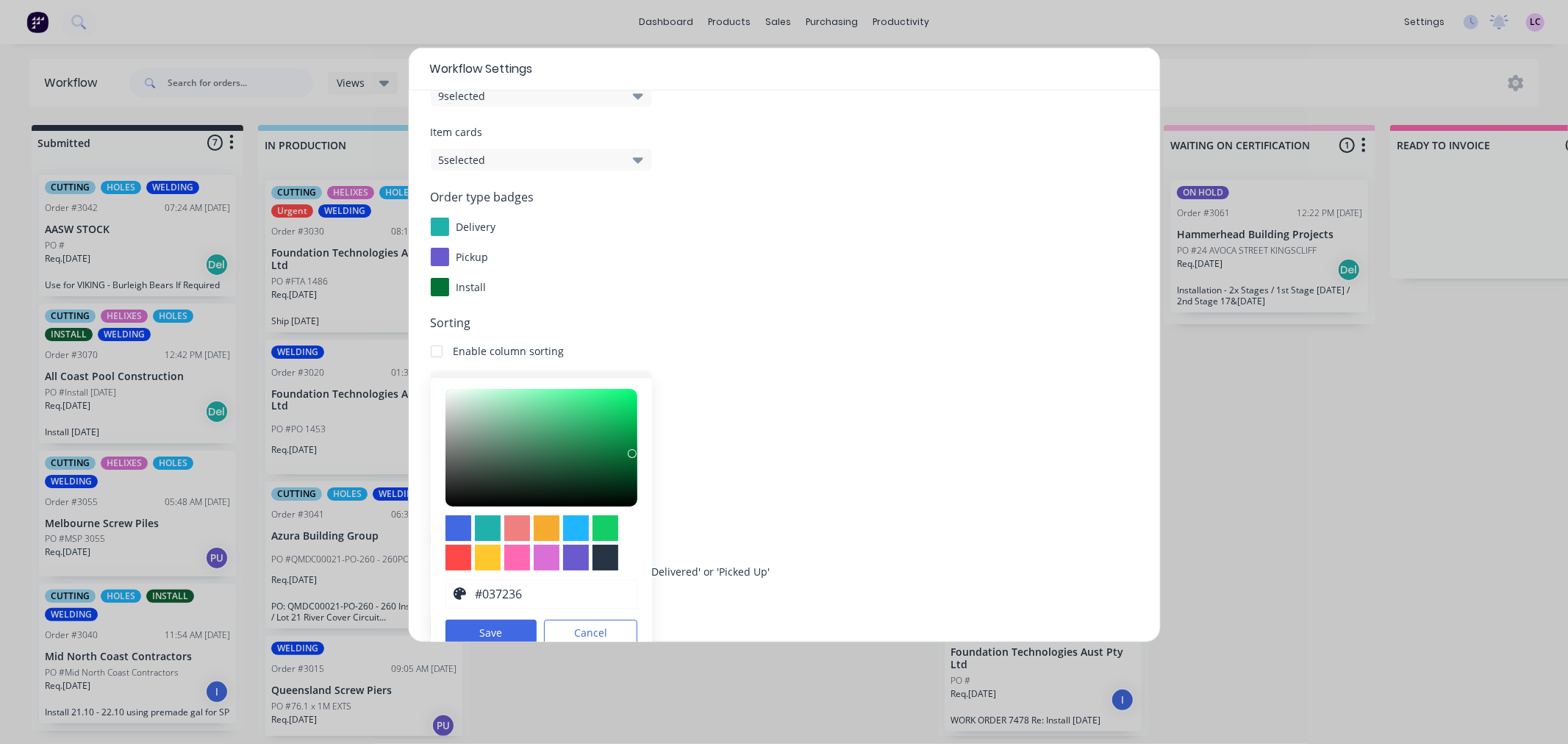
drag, startPoint x: 618, startPoint y: 436, endPoint x: 624, endPoint y: 455, distance: 19.9
click at [628, 455] on div at bounding box center [632, 454] width 9 height 9
click at [510, 630] on button "Save" at bounding box center [491, 632] width 92 height 25
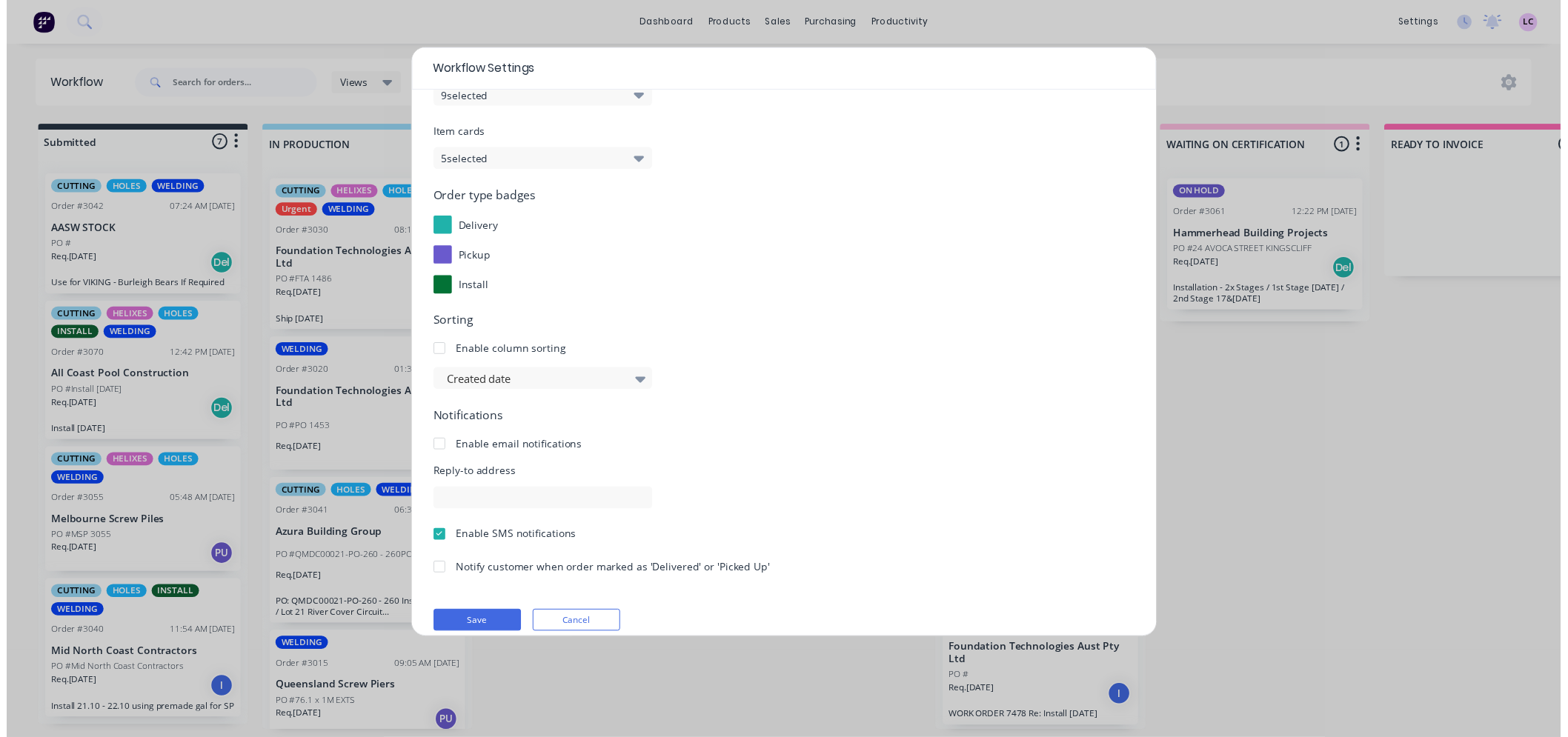
scroll to position [100, 0]
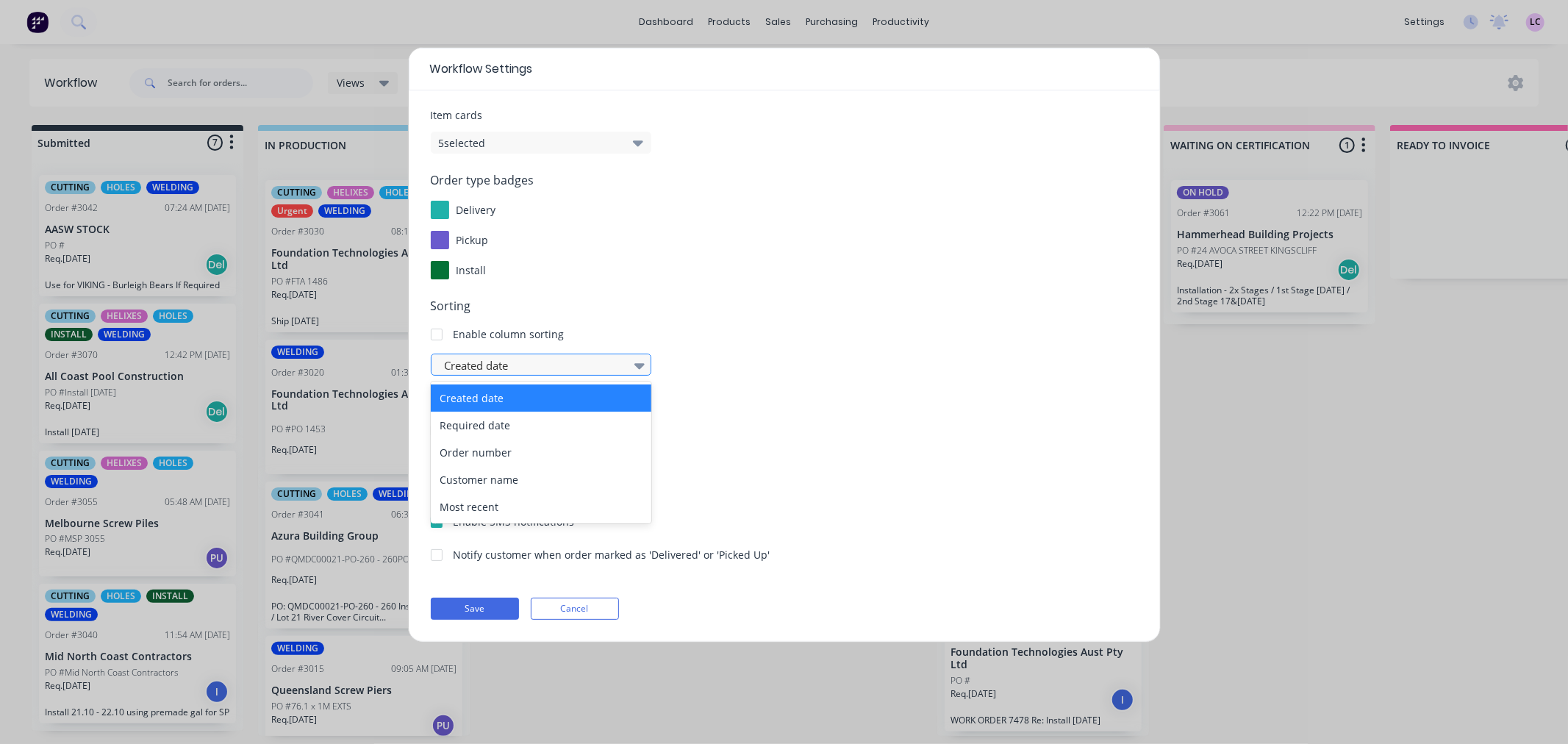
click at [493, 362] on div at bounding box center [533, 366] width 181 height 18
click at [544, 421] on div "Required date" at bounding box center [541, 426] width 220 height 27
click at [431, 330] on div at bounding box center [436, 334] width 29 height 29
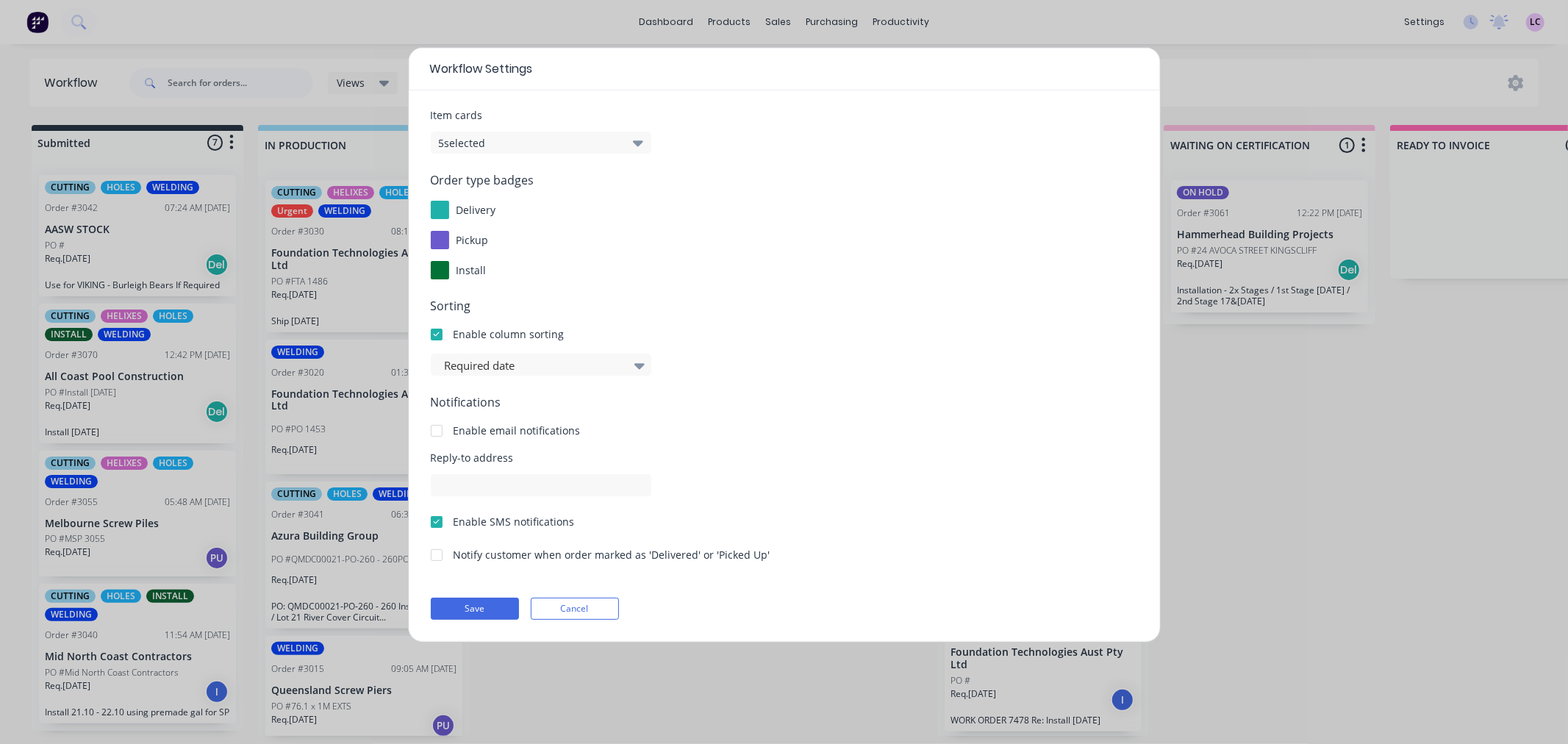
click at [427, 522] on div at bounding box center [436, 522] width 29 height 29
click at [491, 605] on button "Save" at bounding box center [475, 608] width 88 height 22
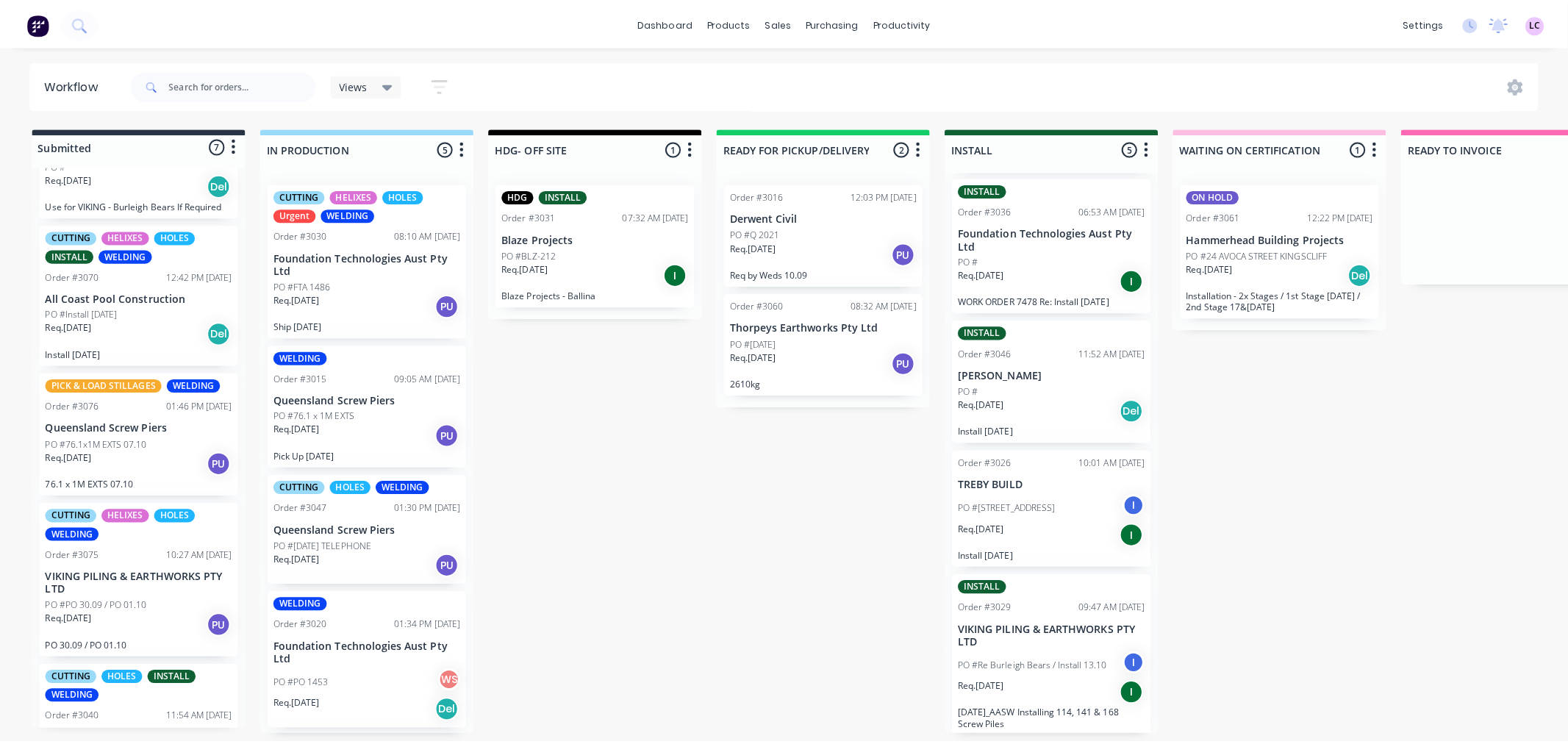
scroll to position [0, 0]
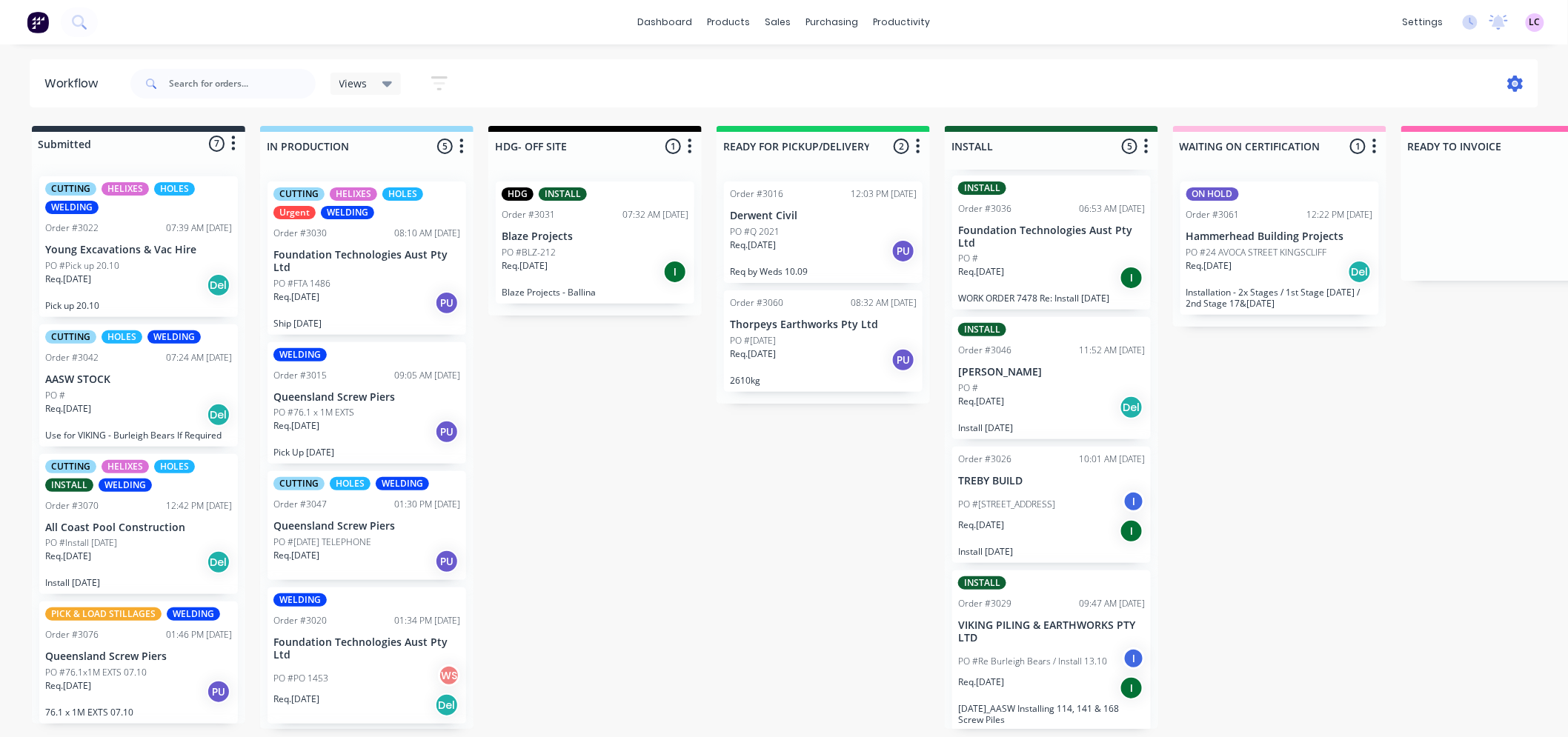
click at [1522, 77] on icon at bounding box center [1515, 84] width 16 height 16
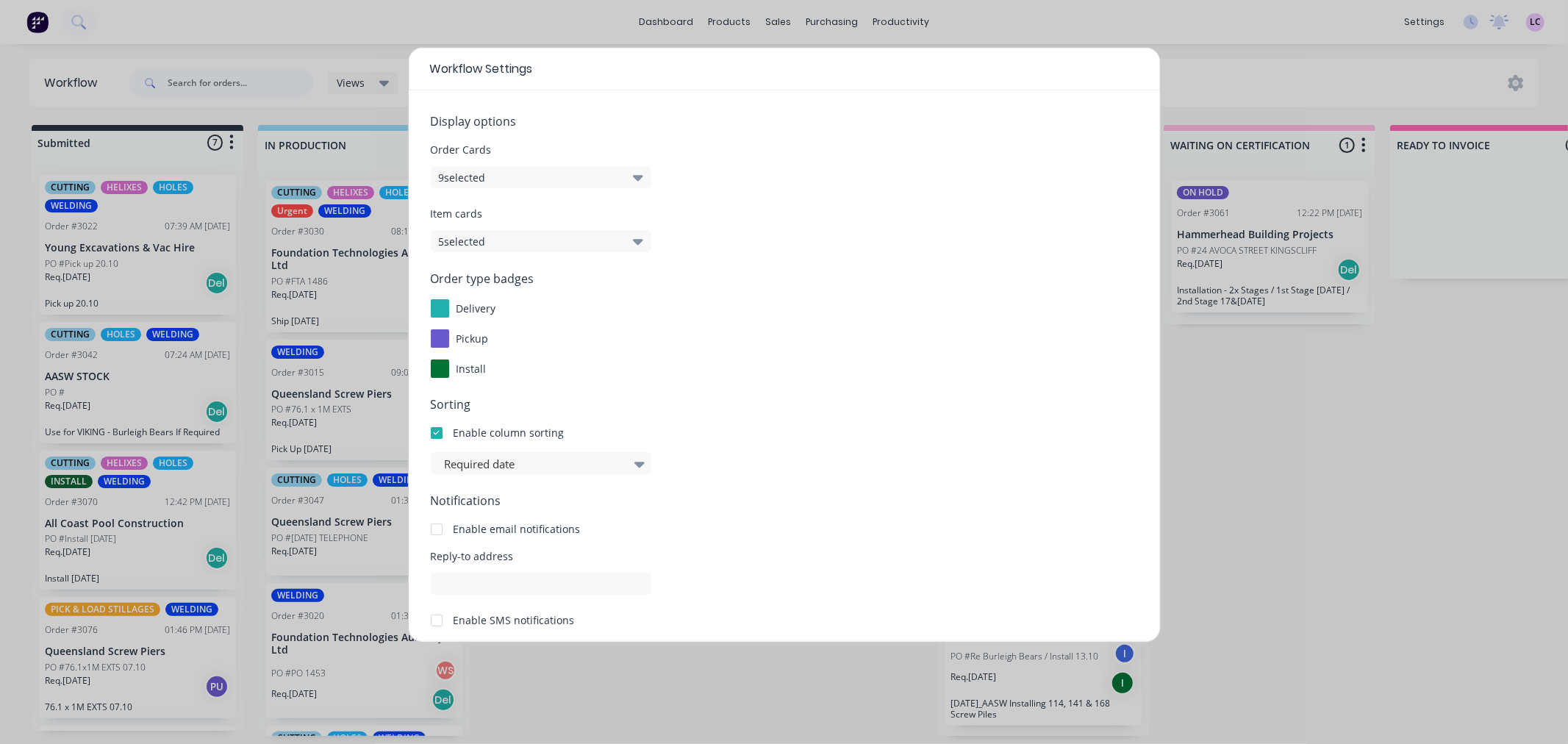
click at [1442, 421] on div "Workflow Settings Display options Order Cards 9 selected Item cards 5 selected …" at bounding box center [784, 372] width 1568 height 744
click at [1298, 548] on div "Workflow Settings Display options Order Cards 9 selected Item cards 5 selected …" at bounding box center [784, 372] width 1568 height 744
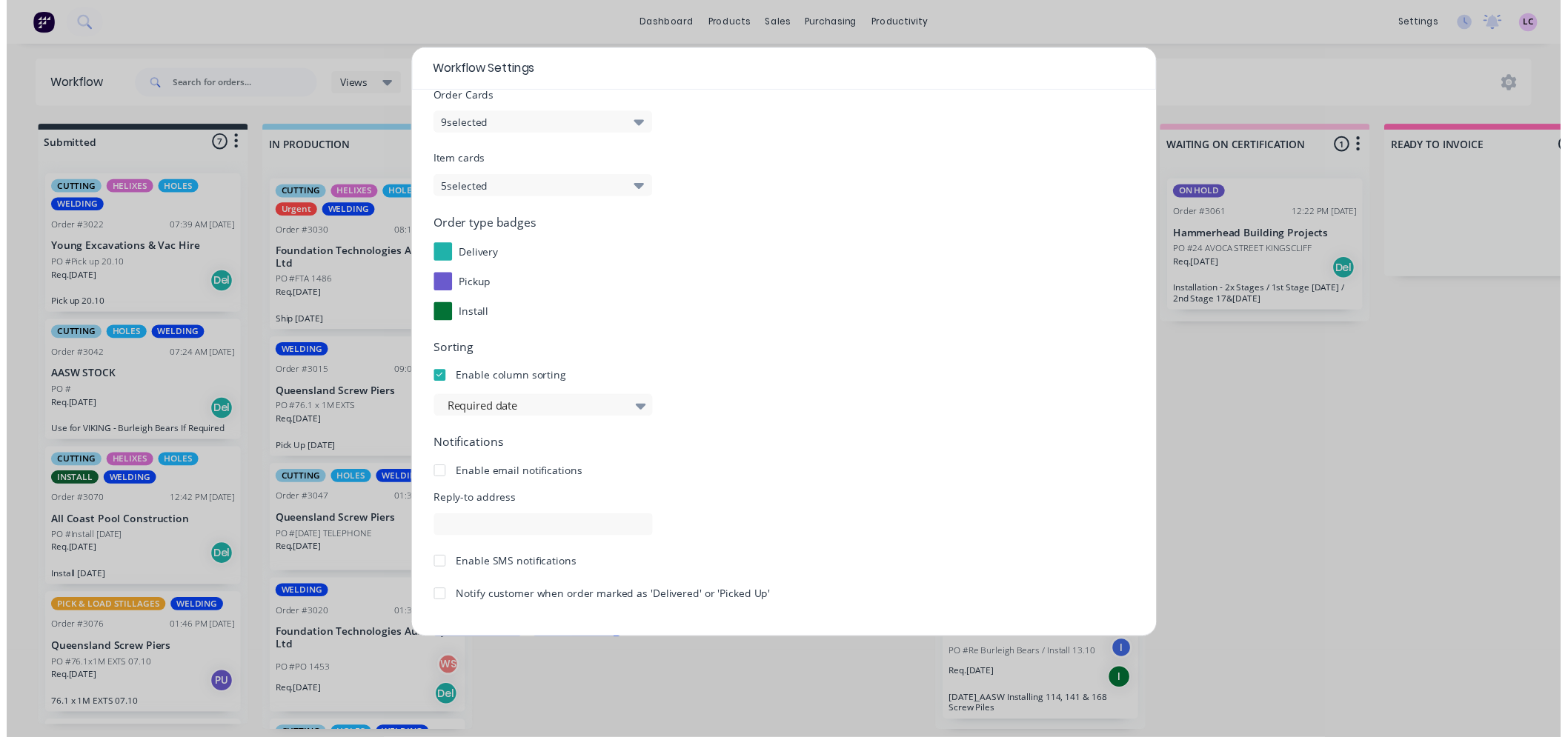
scroll to position [100, 0]
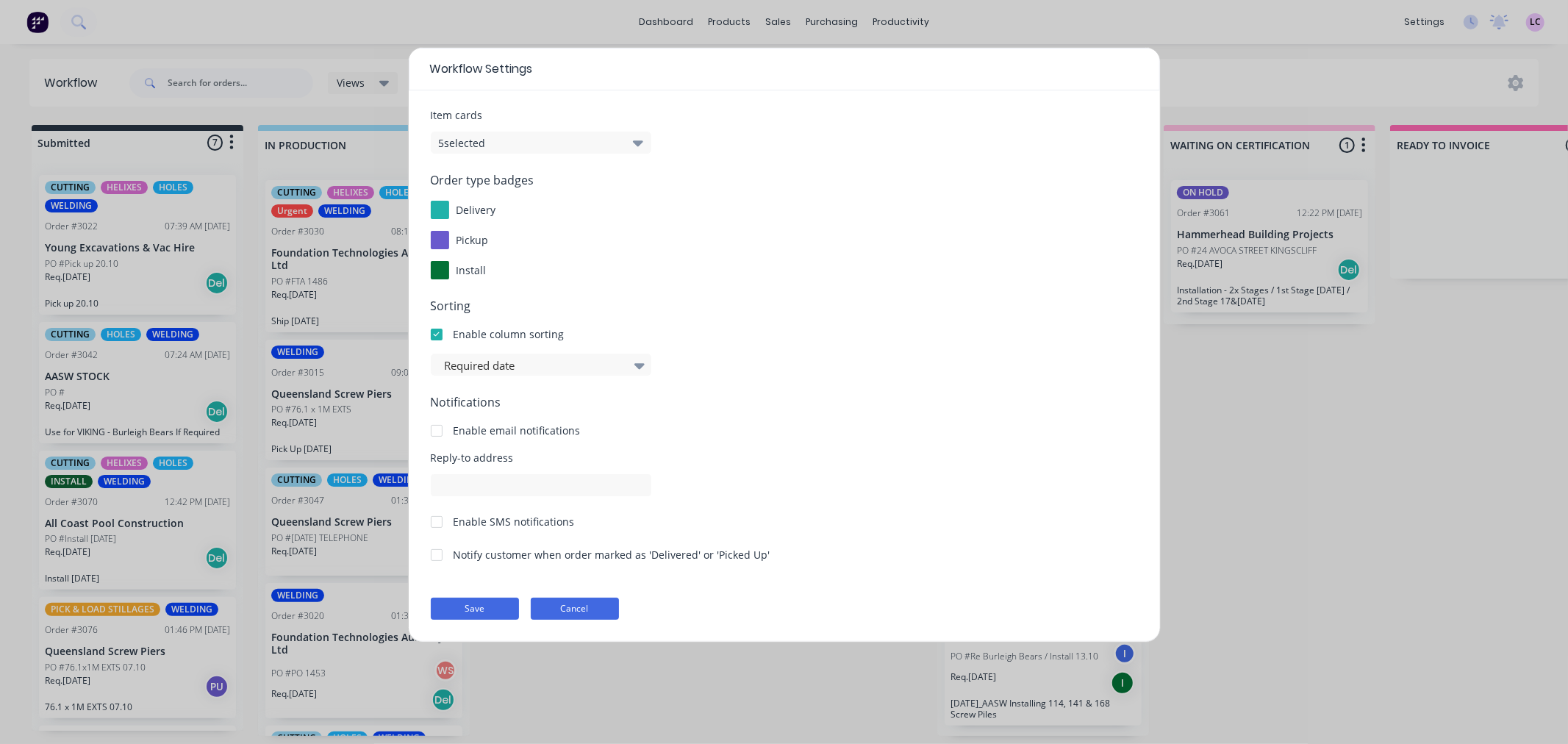
click at [563, 599] on button "Cancel" at bounding box center [574, 608] width 88 height 22
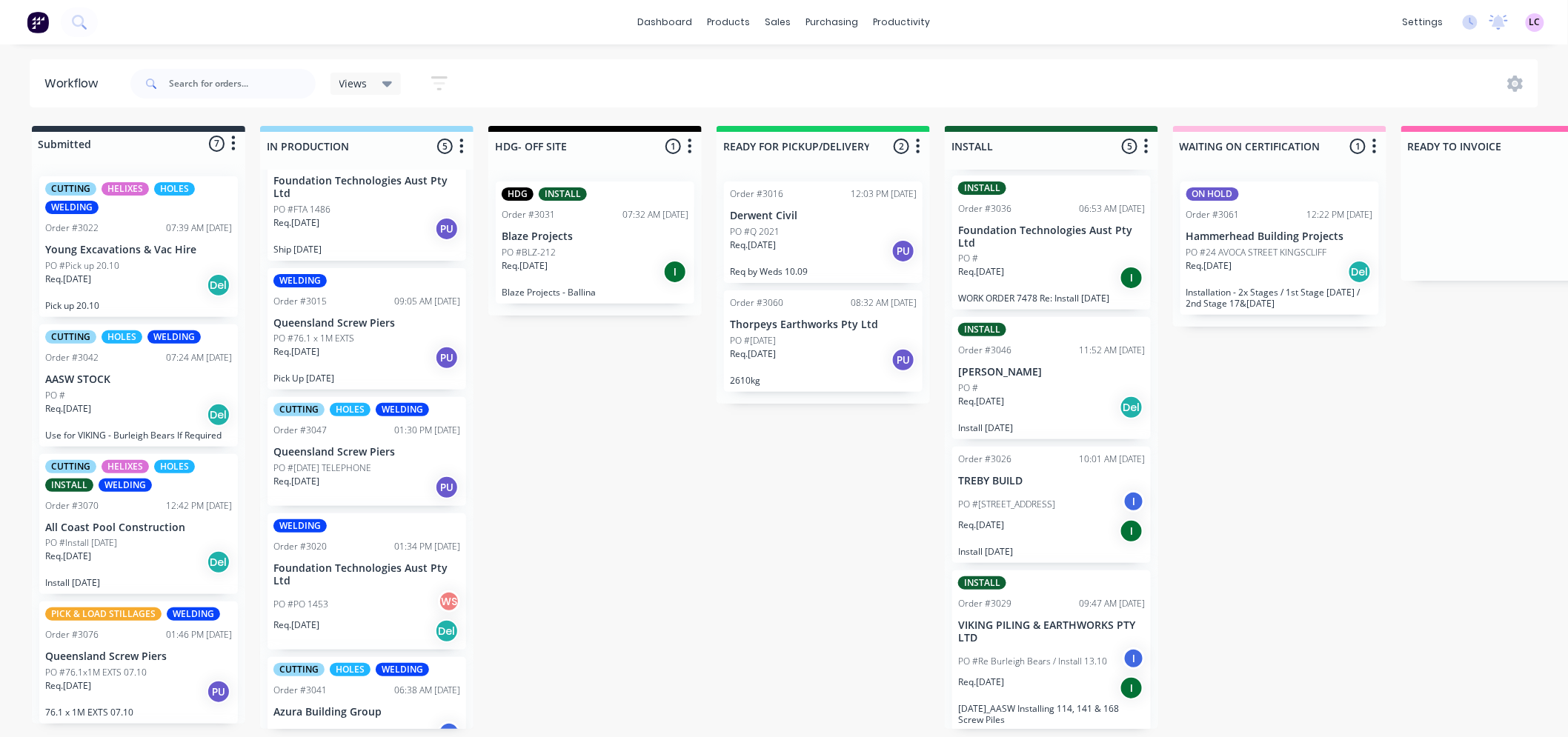
scroll to position [0, 0]
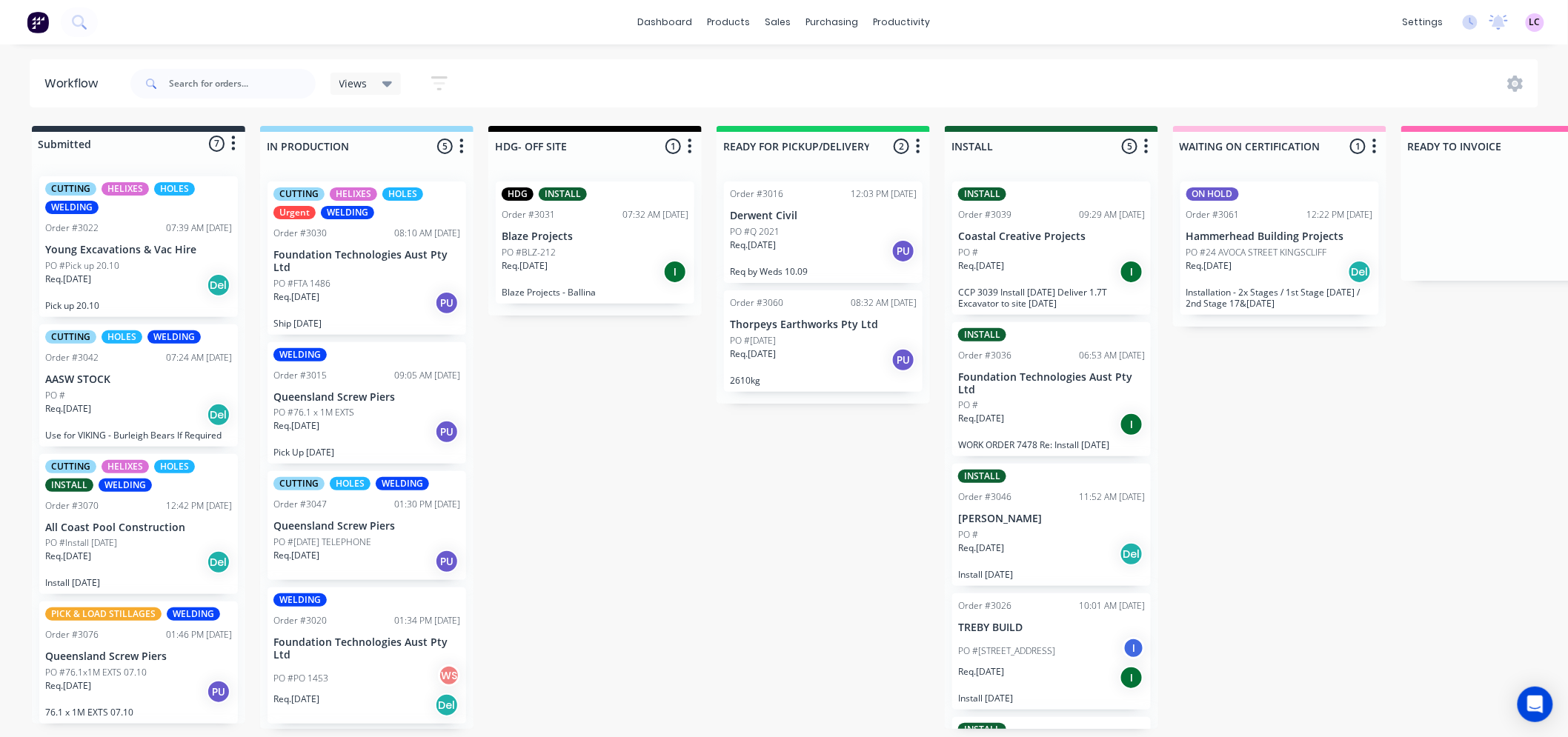
click at [169, 232] on div "07:39 AM [DATE]" at bounding box center [199, 228] width 66 height 14
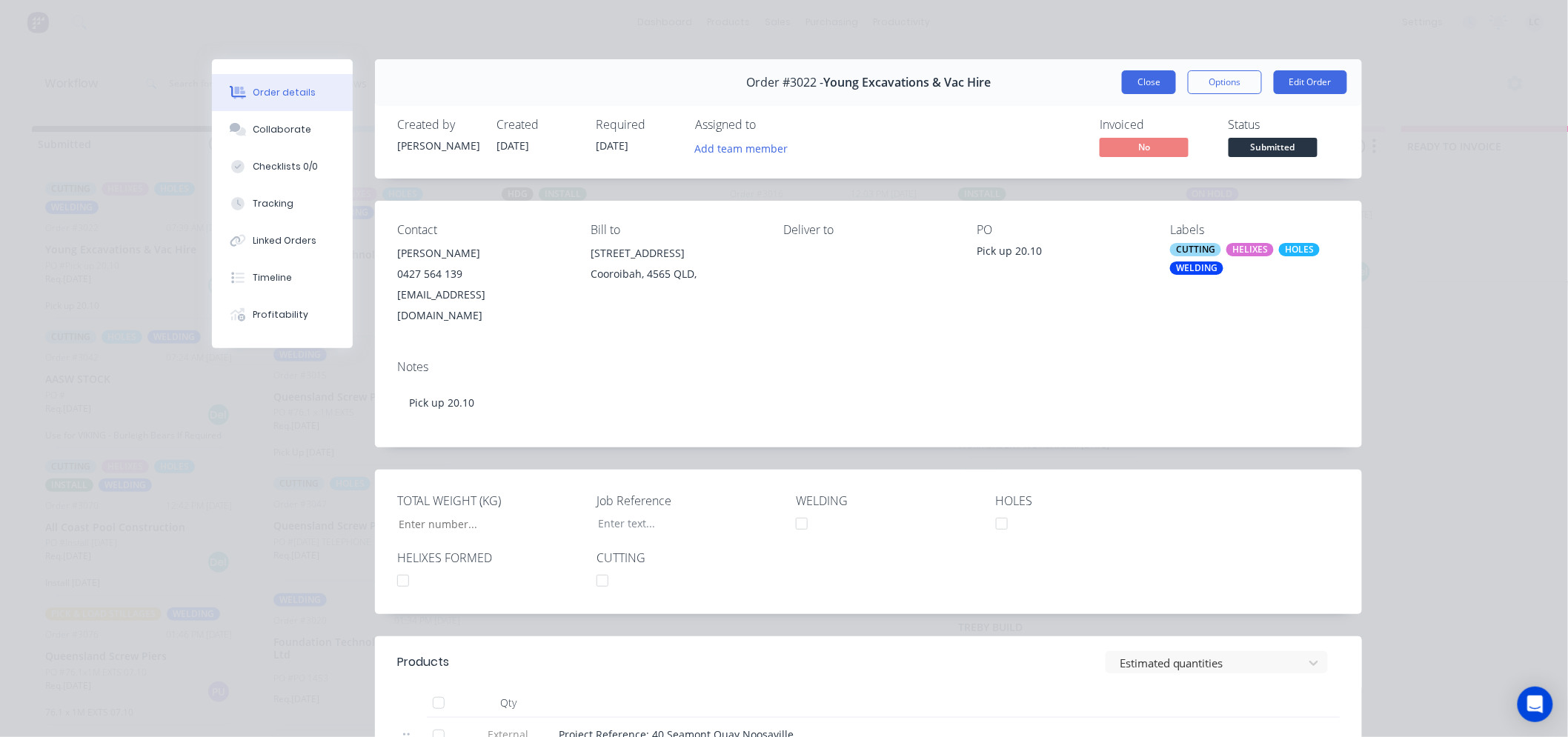
click at [1141, 86] on button "Close" at bounding box center [1148, 82] width 54 height 24
